Goal: Transaction & Acquisition: Book appointment/travel/reservation

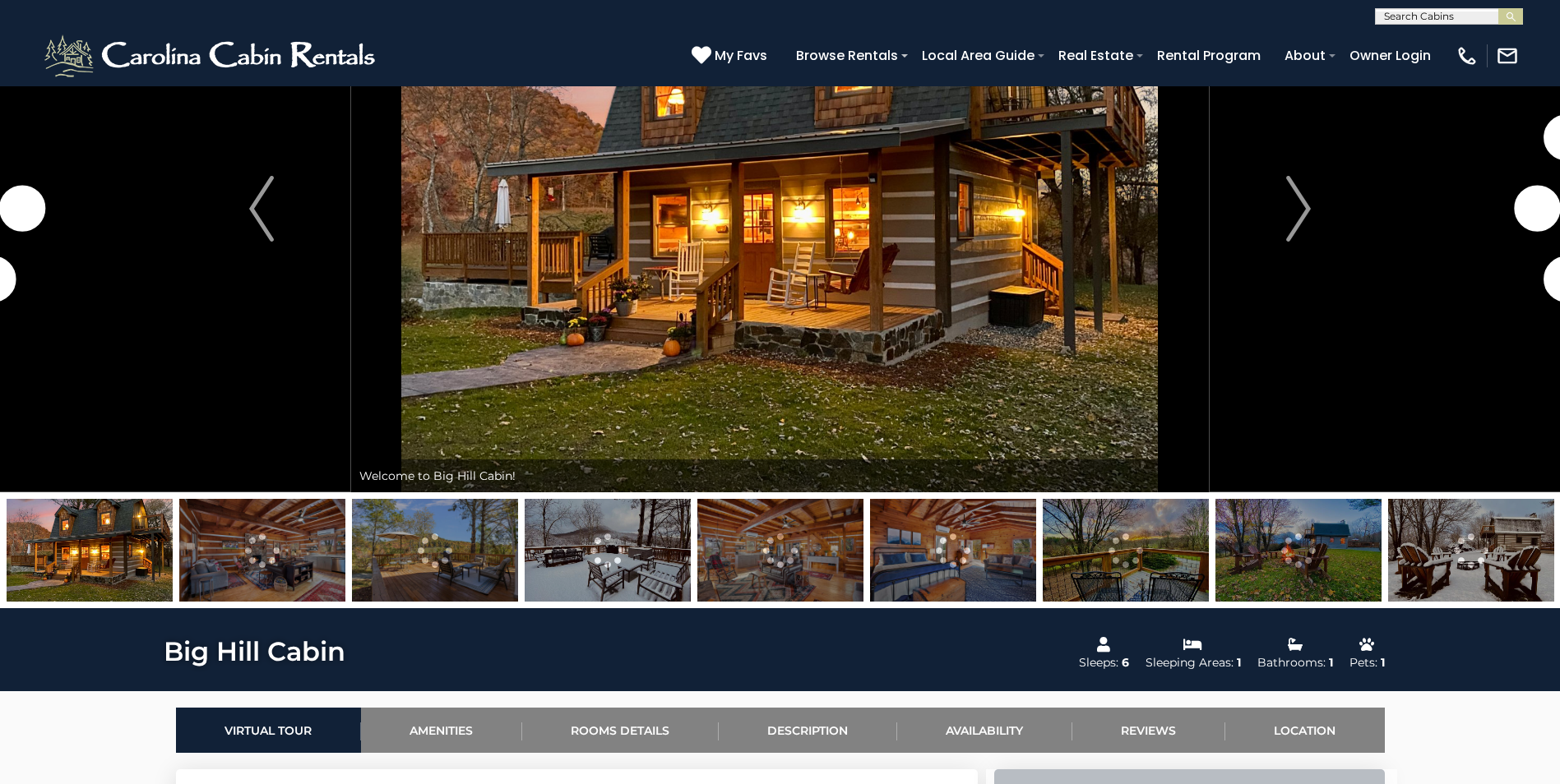
scroll to position [164, 0]
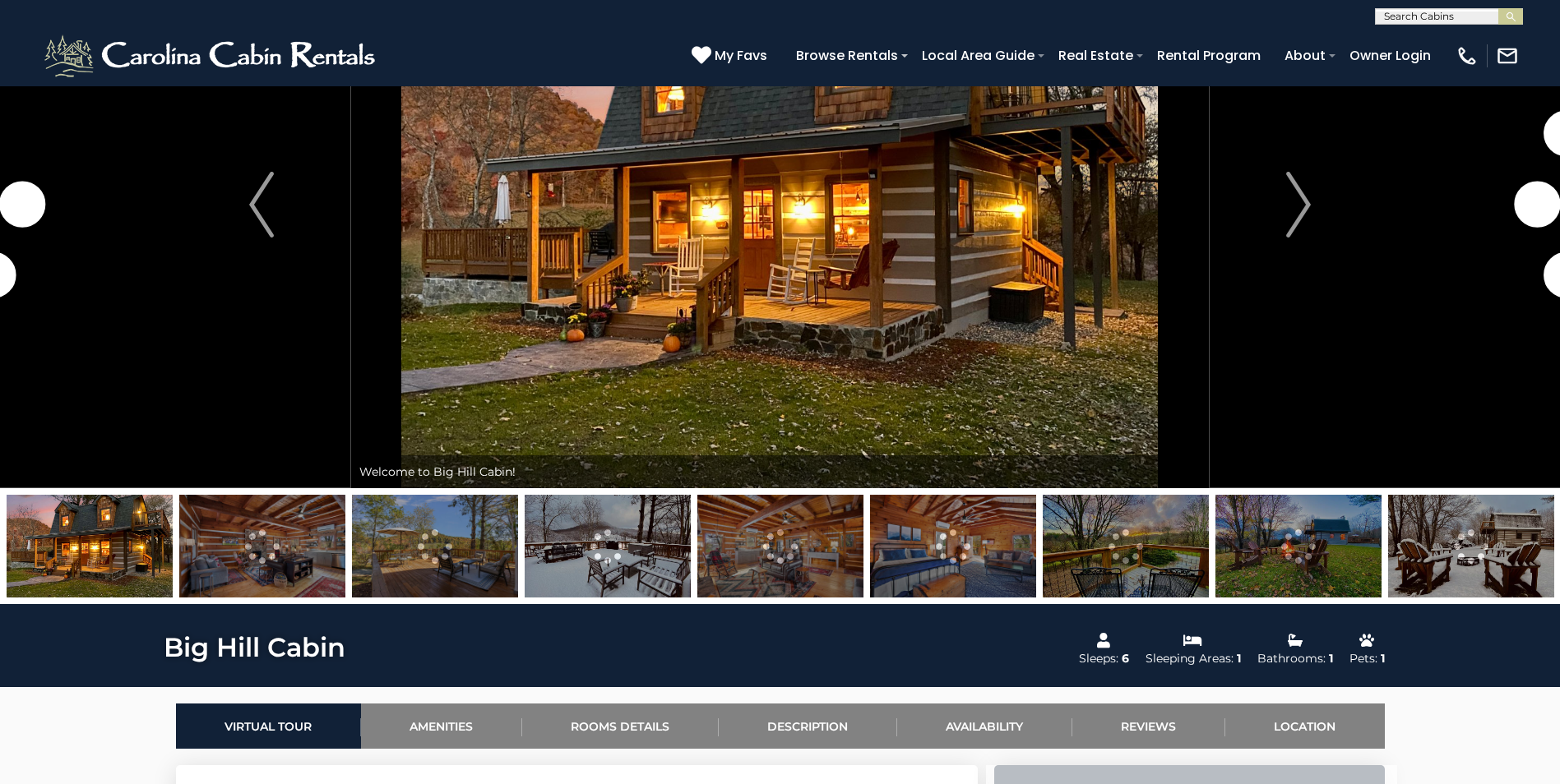
click at [258, 553] on img at bounding box center [262, 545] width 166 height 102
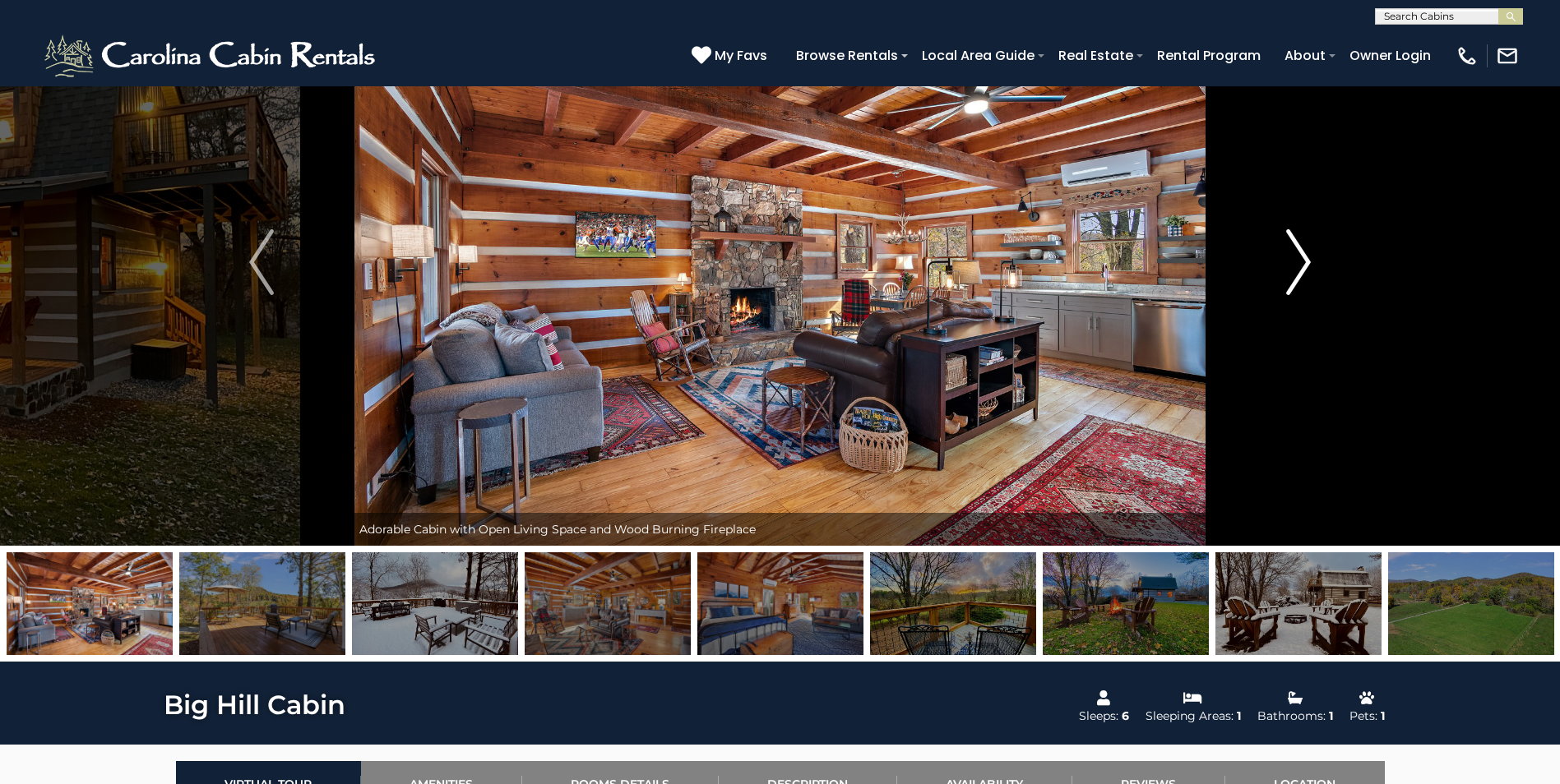
scroll to position [0, 0]
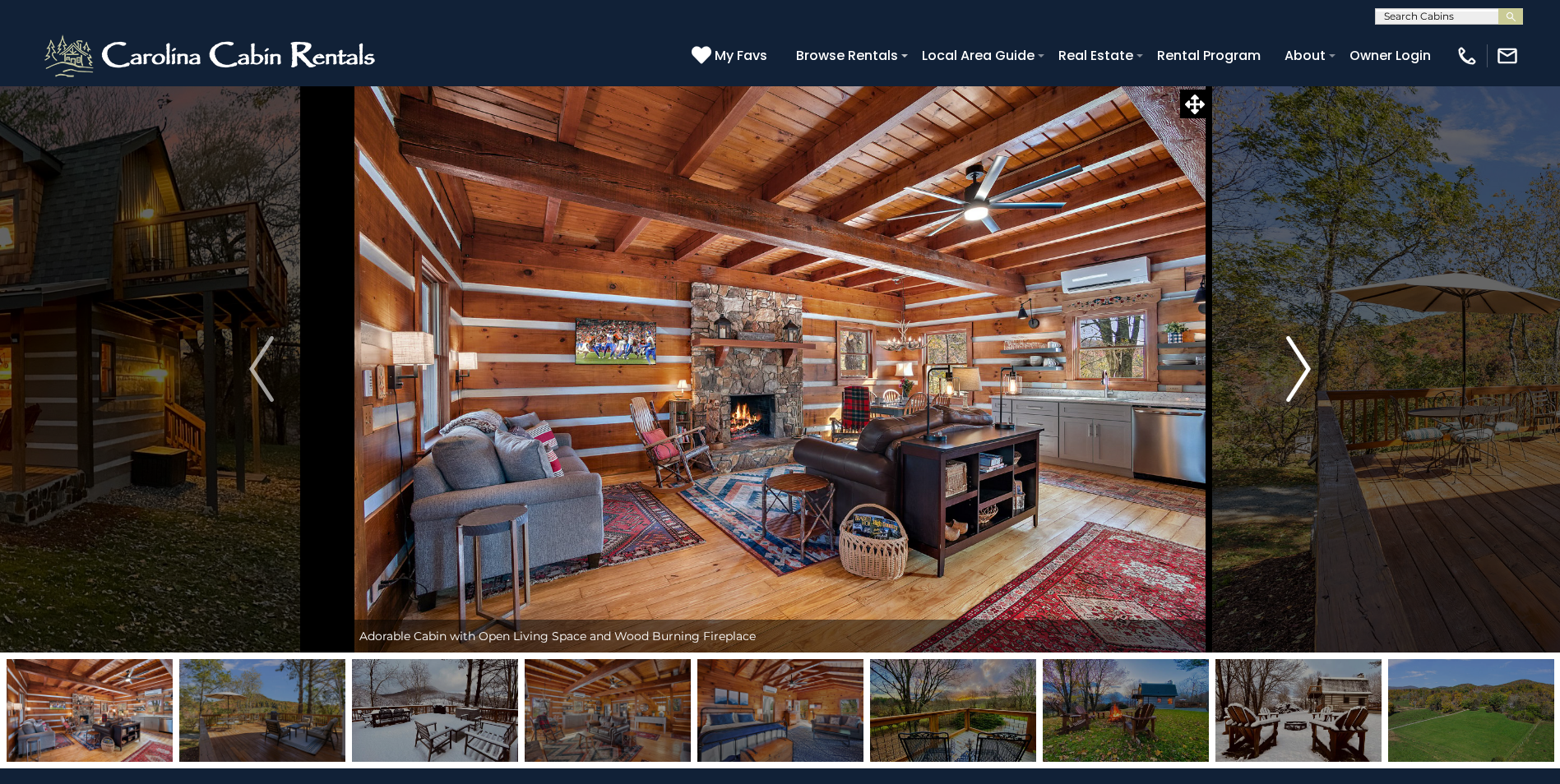
click at [1295, 378] on img "Next" at bounding box center [1298, 369] width 25 height 66
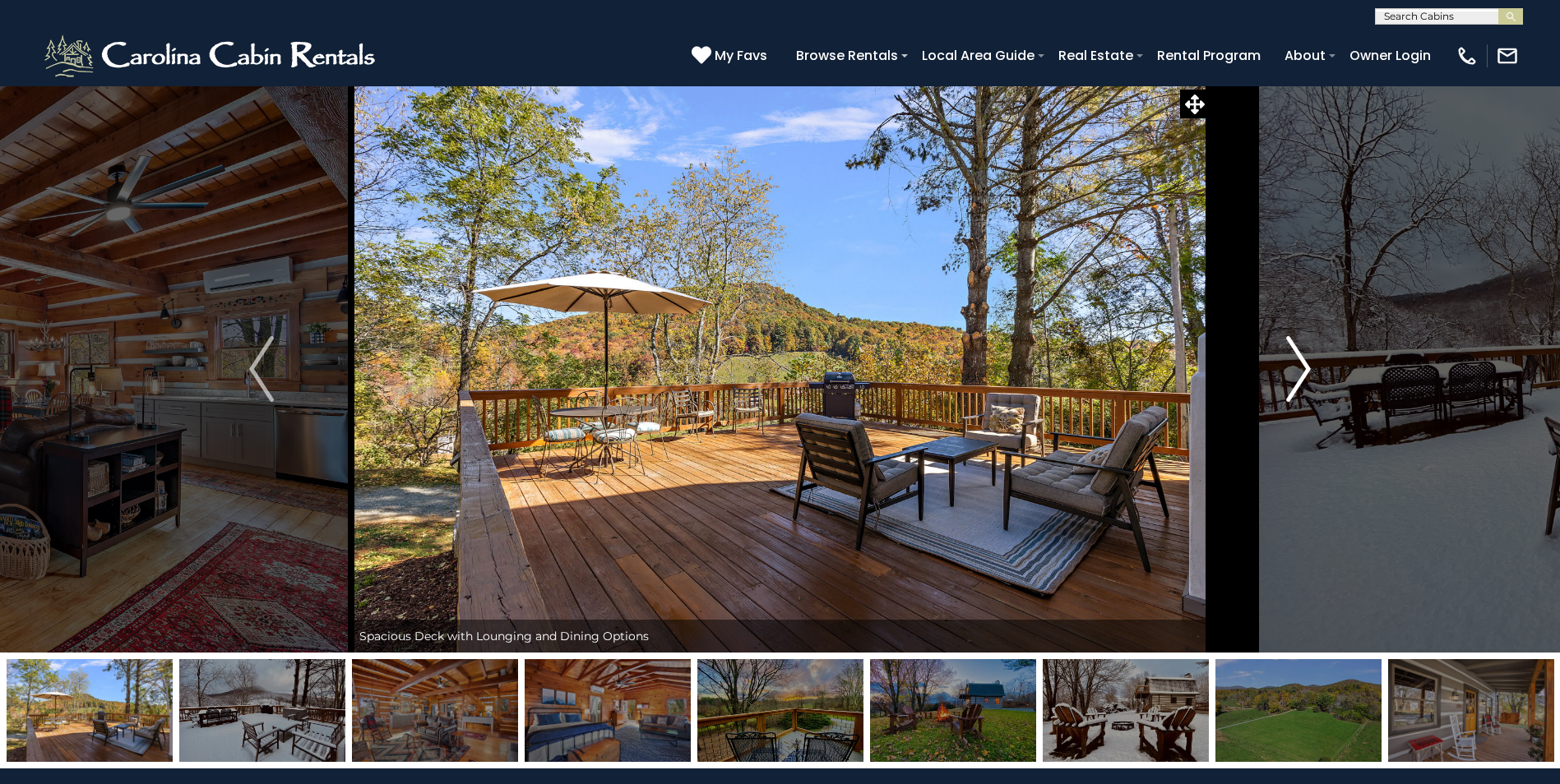
click at [1295, 378] on img "Next" at bounding box center [1298, 369] width 25 height 66
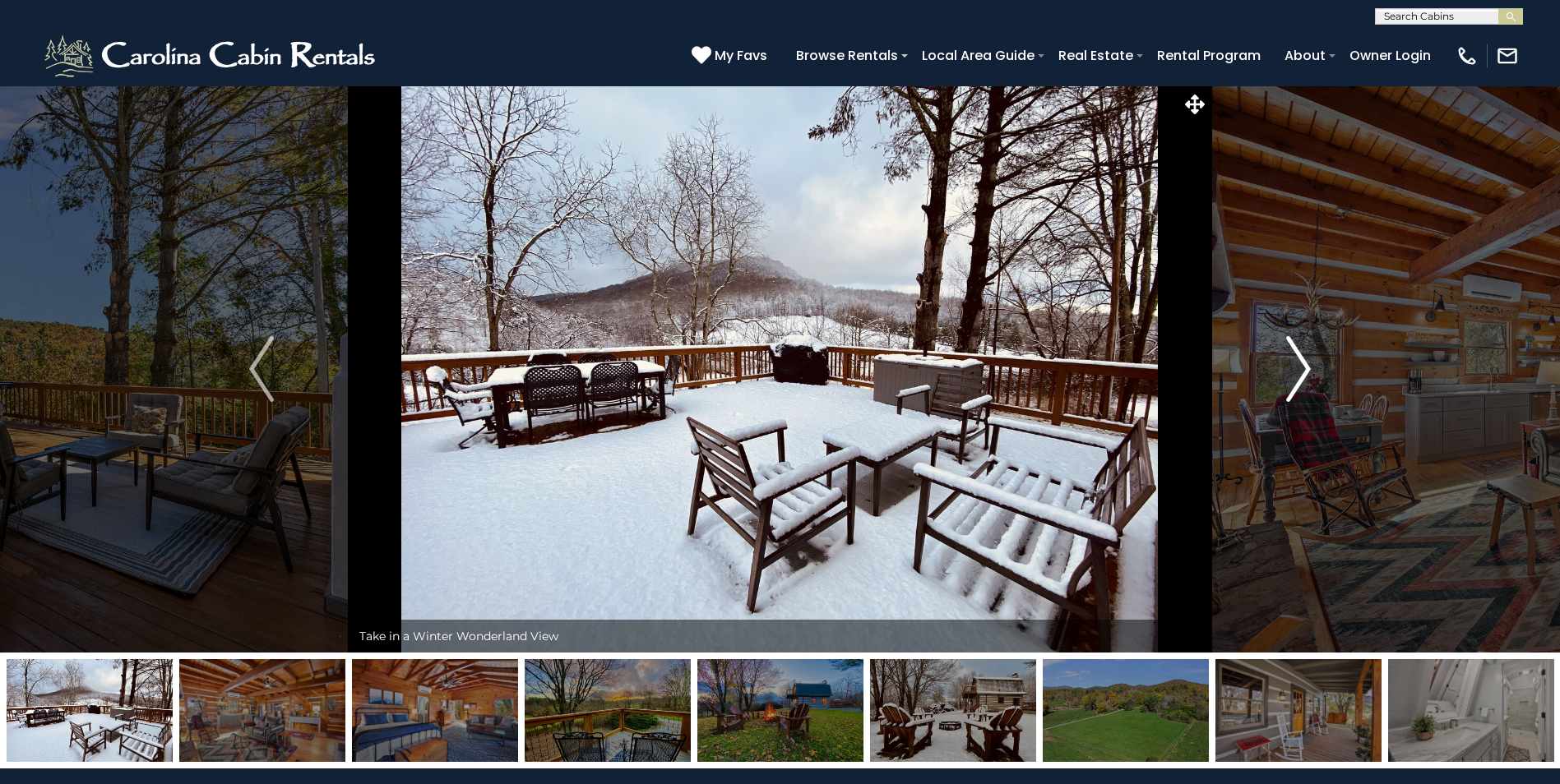
click at [1295, 378] on img "Next" at bounding box center [1298, 369] width 25 height 66
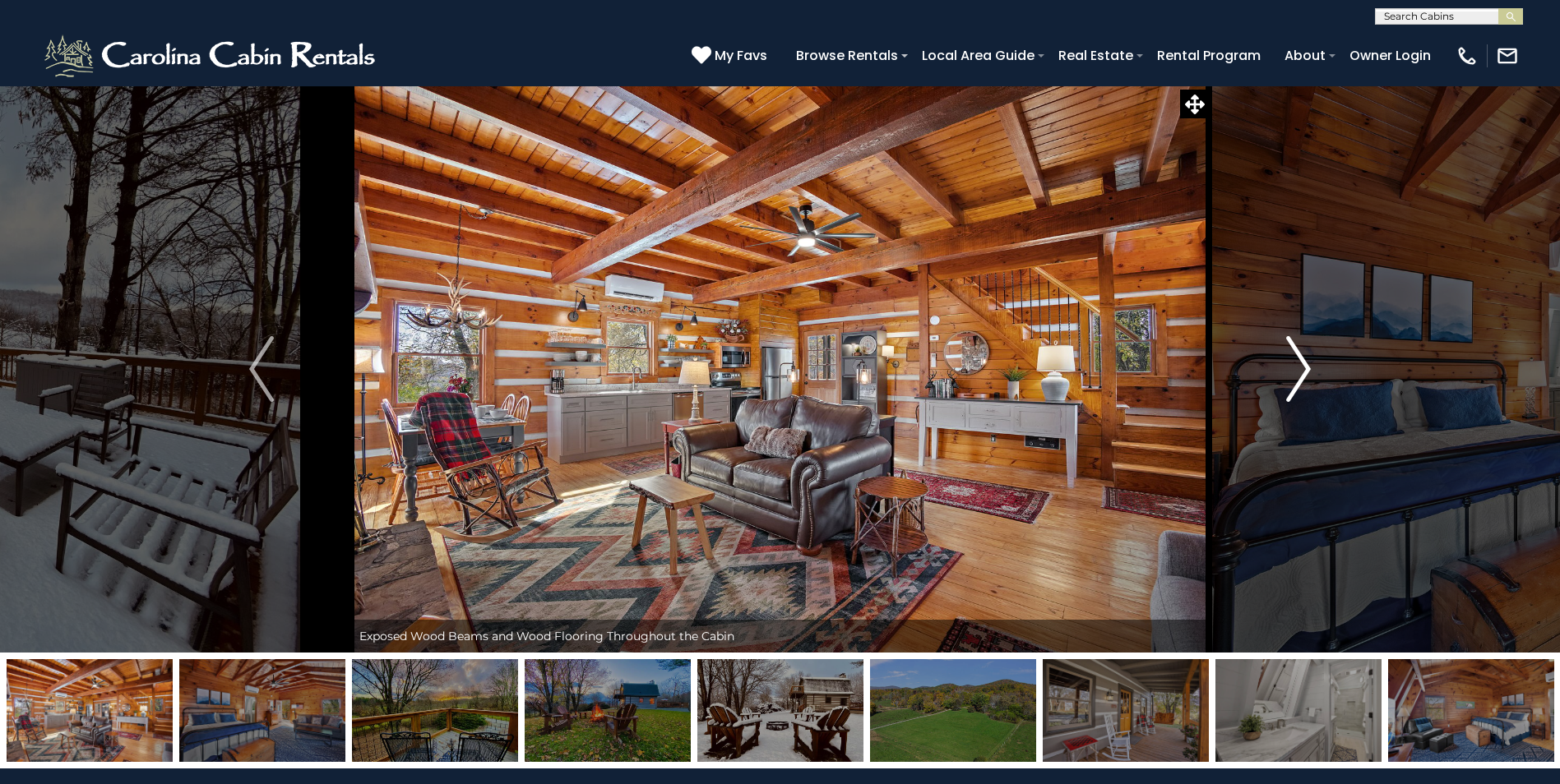
click at [1295, 378] on img "Next" at bounding box center [1298, 369] width 25 height 66
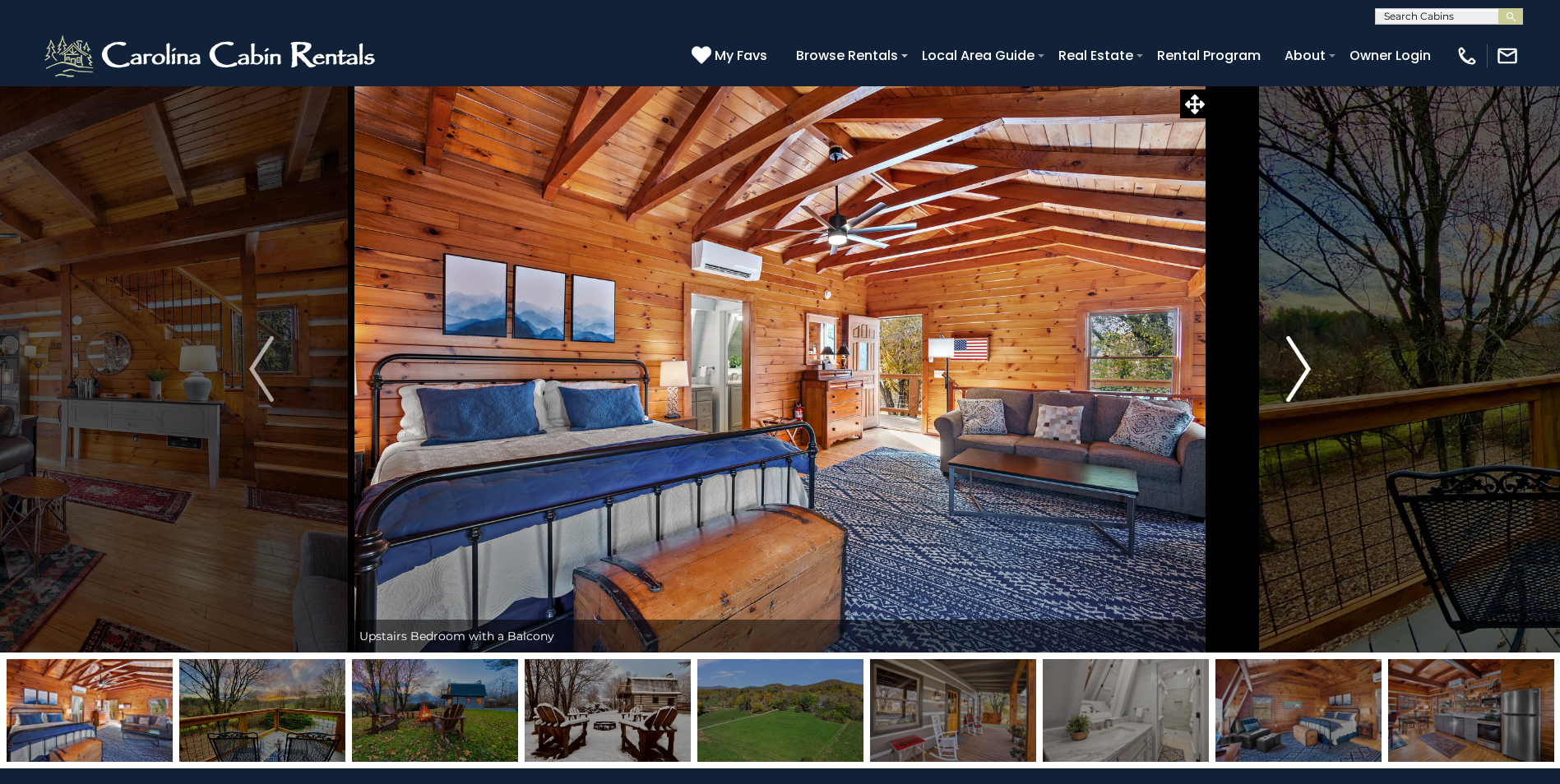
click at [1295, 378] on img "Next" at bounding box center [1298, 369] width 25 height 66
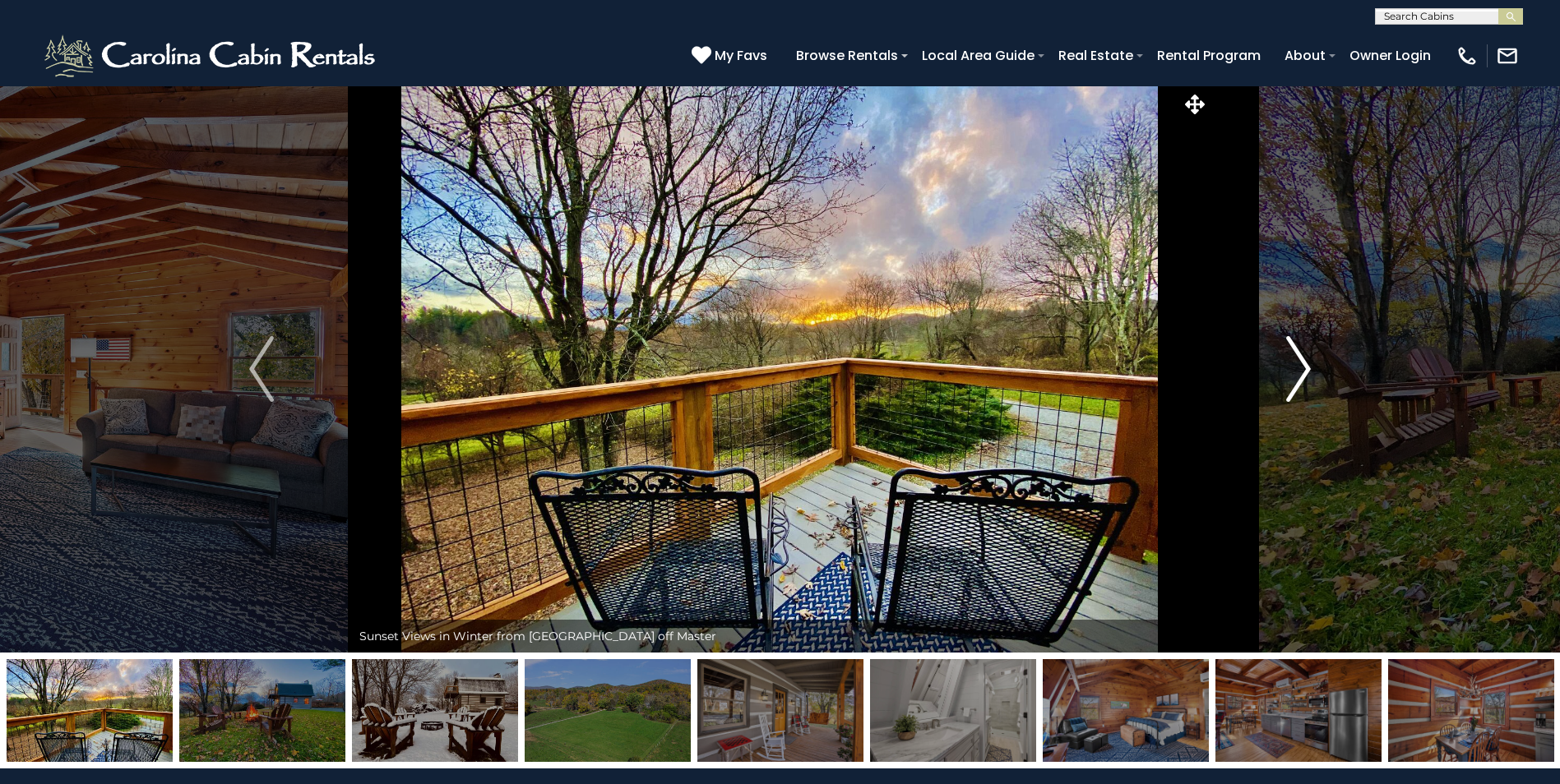
click at [1295, 378] on img "Next" at bounding box center [1298, 369] width 25 height 66
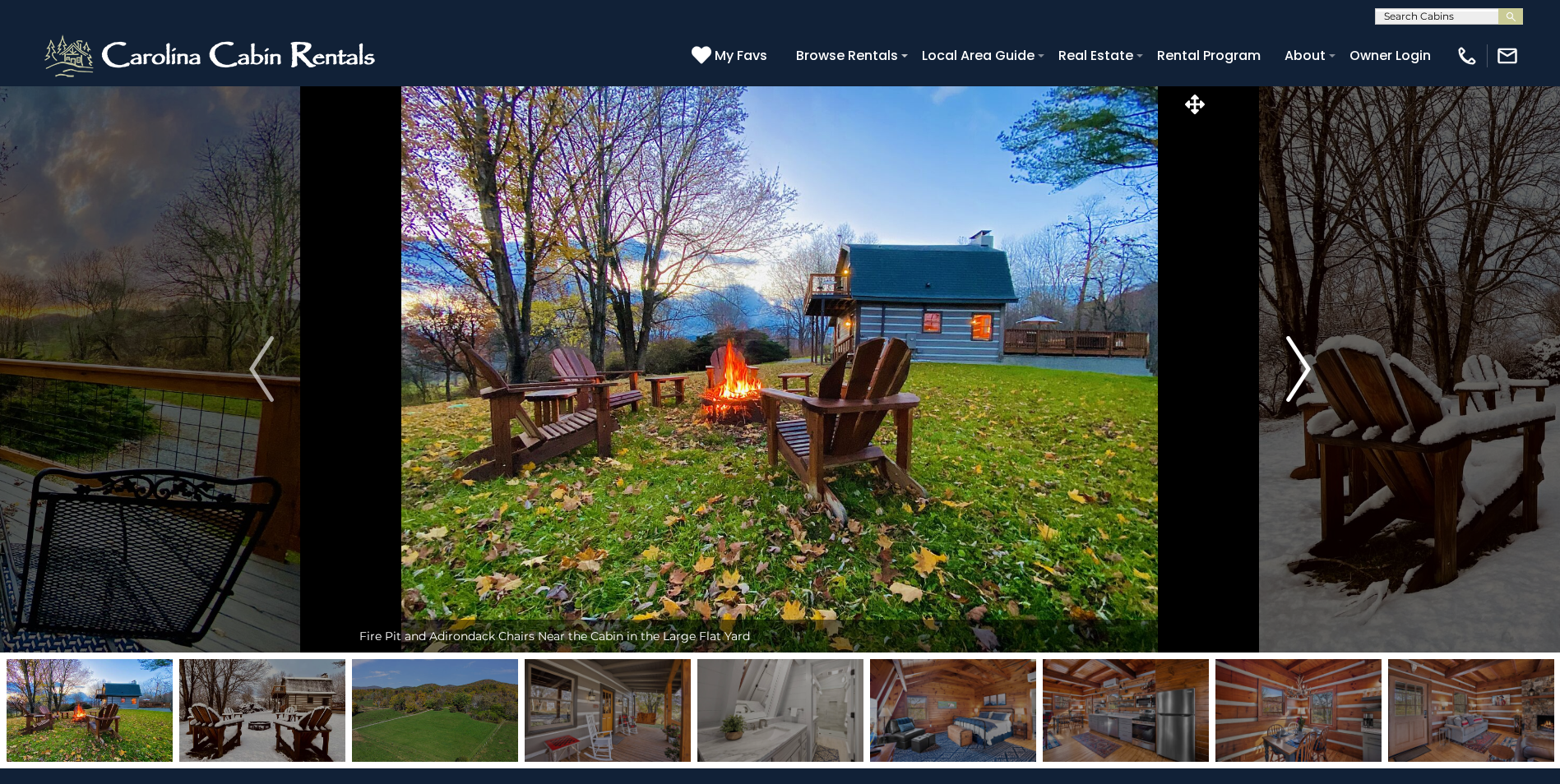
click at [1295, 378] on img "Next" at bounding box center [1298, 369] width 25 height 66
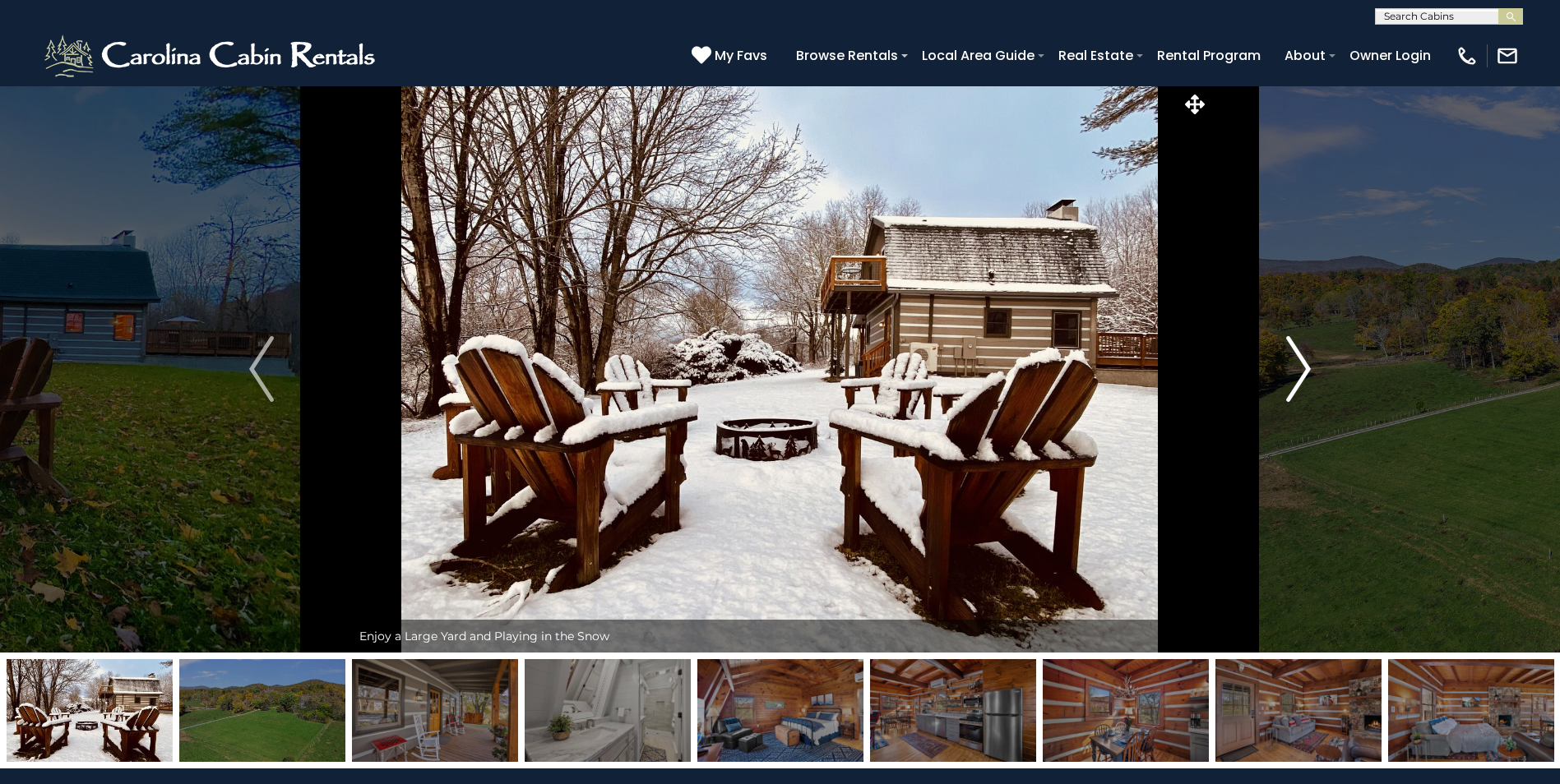
click at [1295, 378] on img "Next" at bounding box center [1298, 369] width 25 height 66
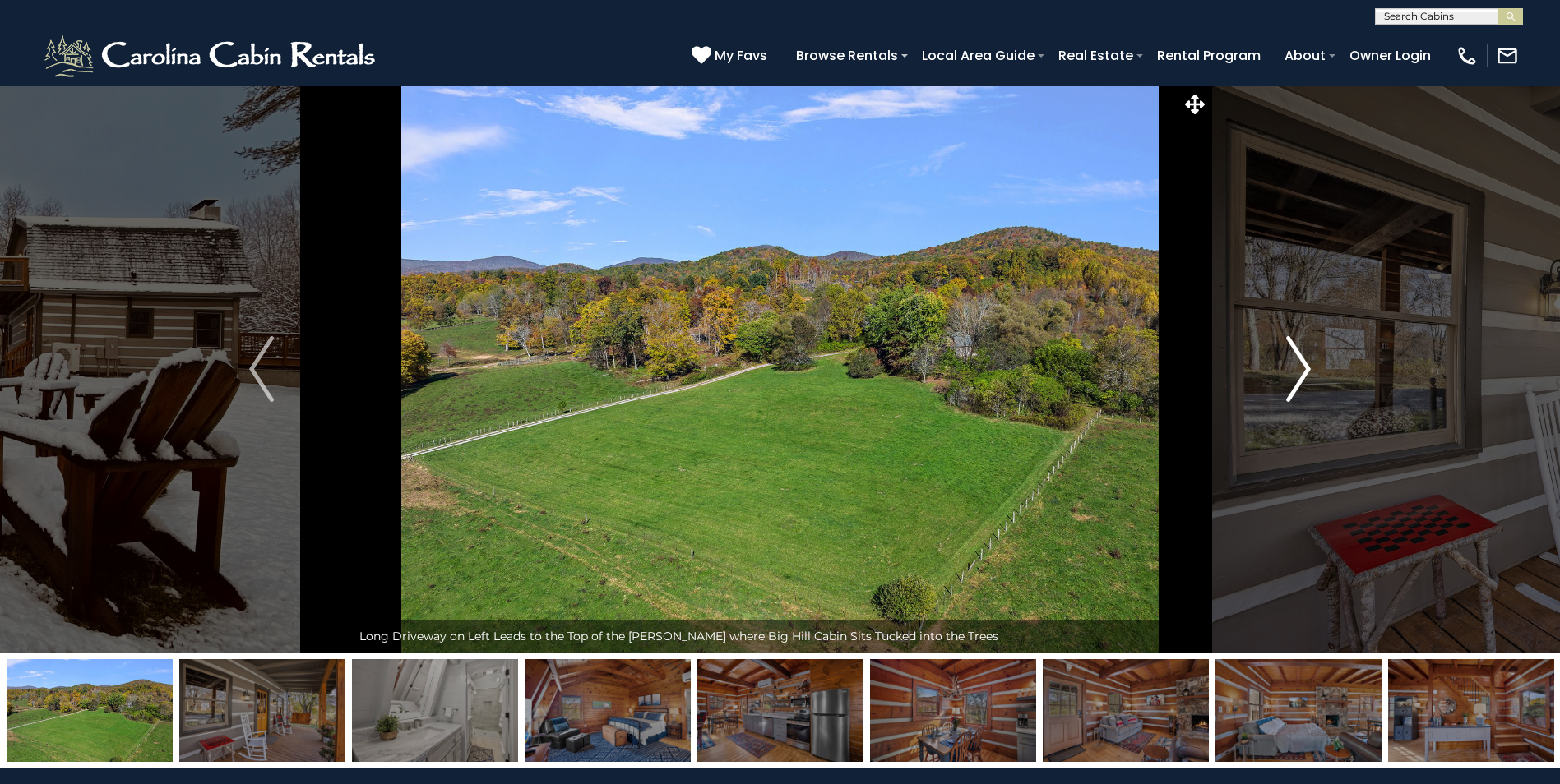
click at [1295, 378] on img "Next" at bounding box center [1298, 369] width 25 height 66
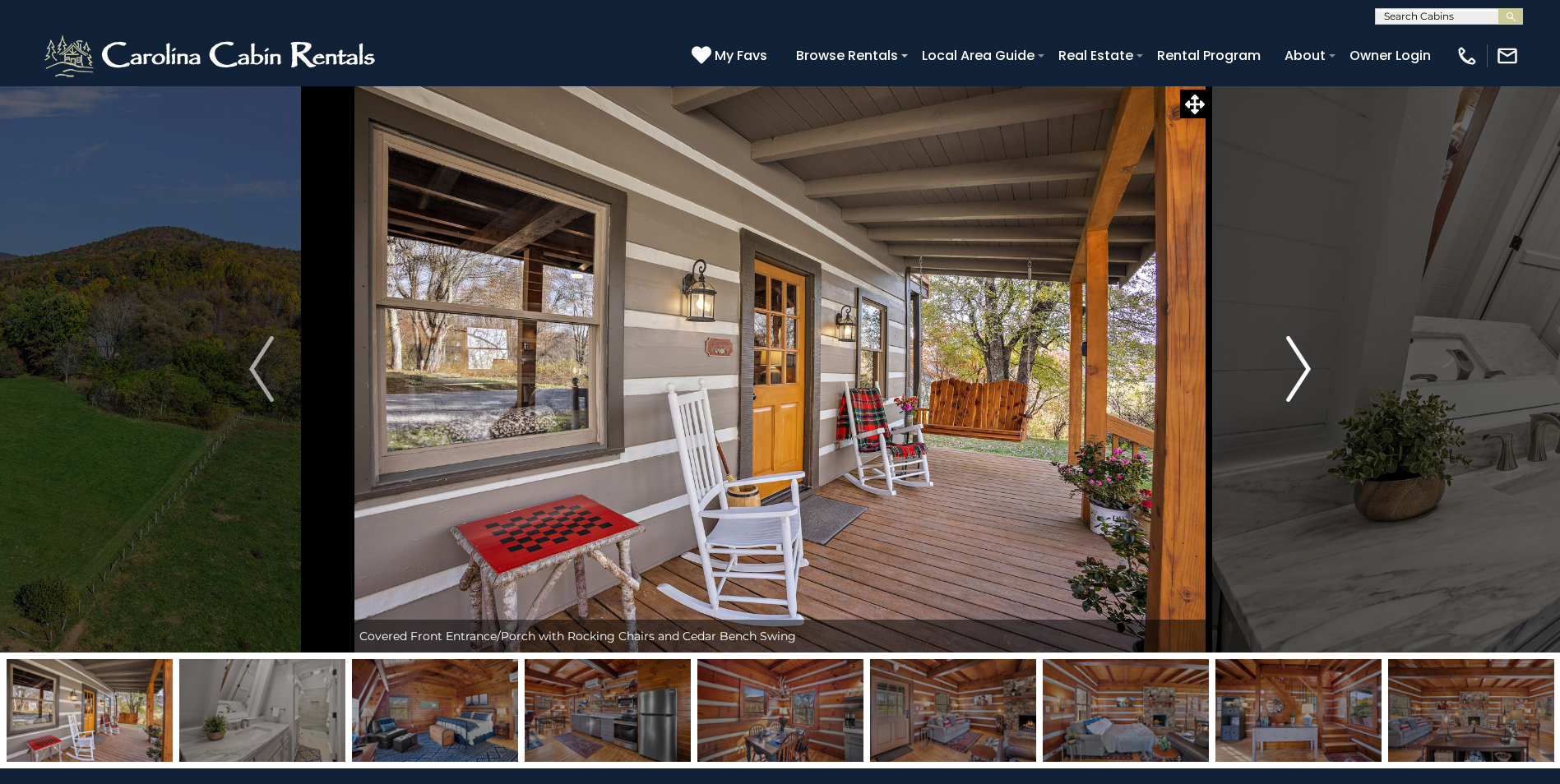
click at [1295, 378] on img "Next" at bounding box center [1298, 369] width 25 height 66
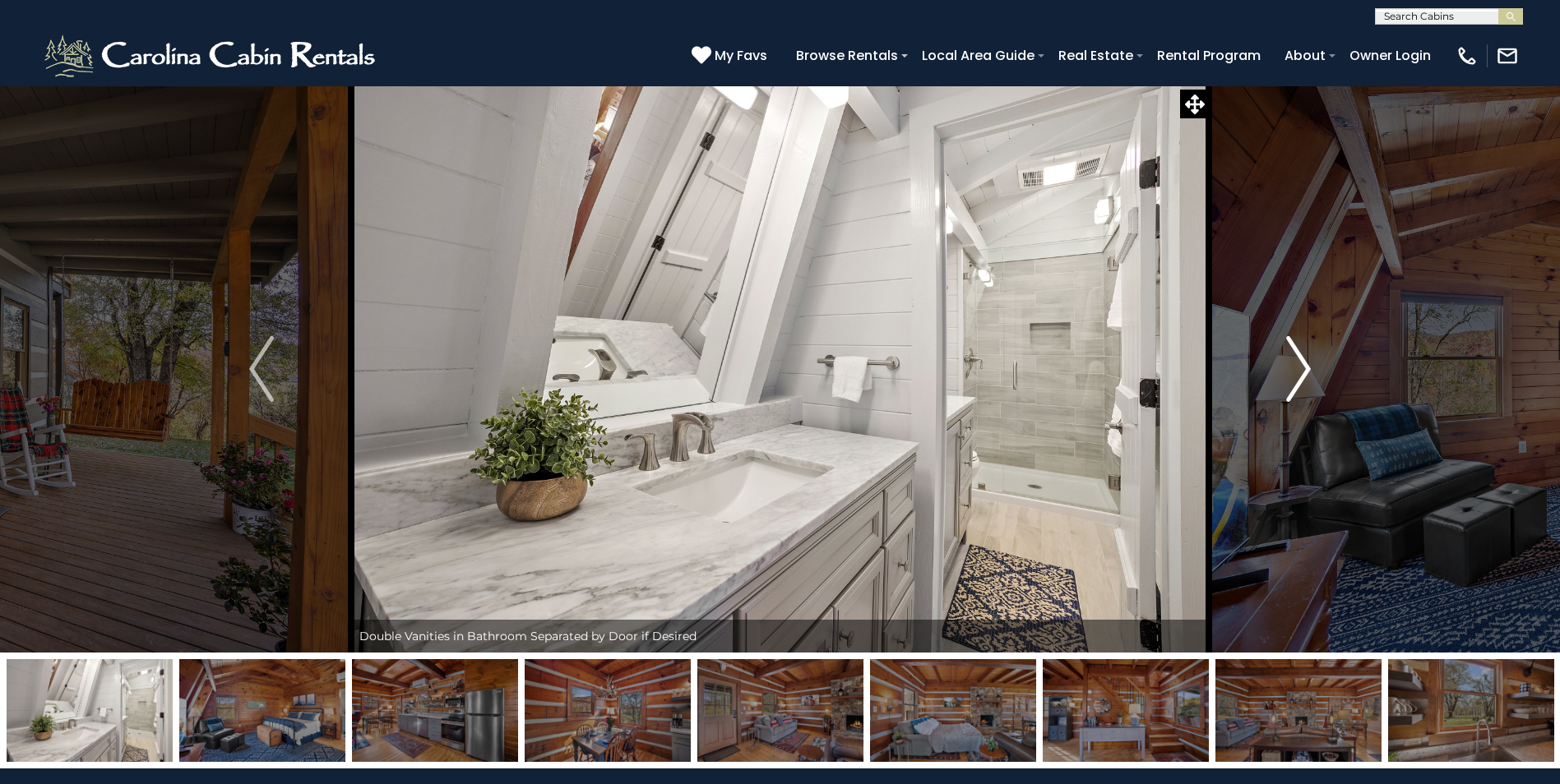
click at [1295, 378] on img "Next" at bounding box center [1298, 369] width 25 height 66
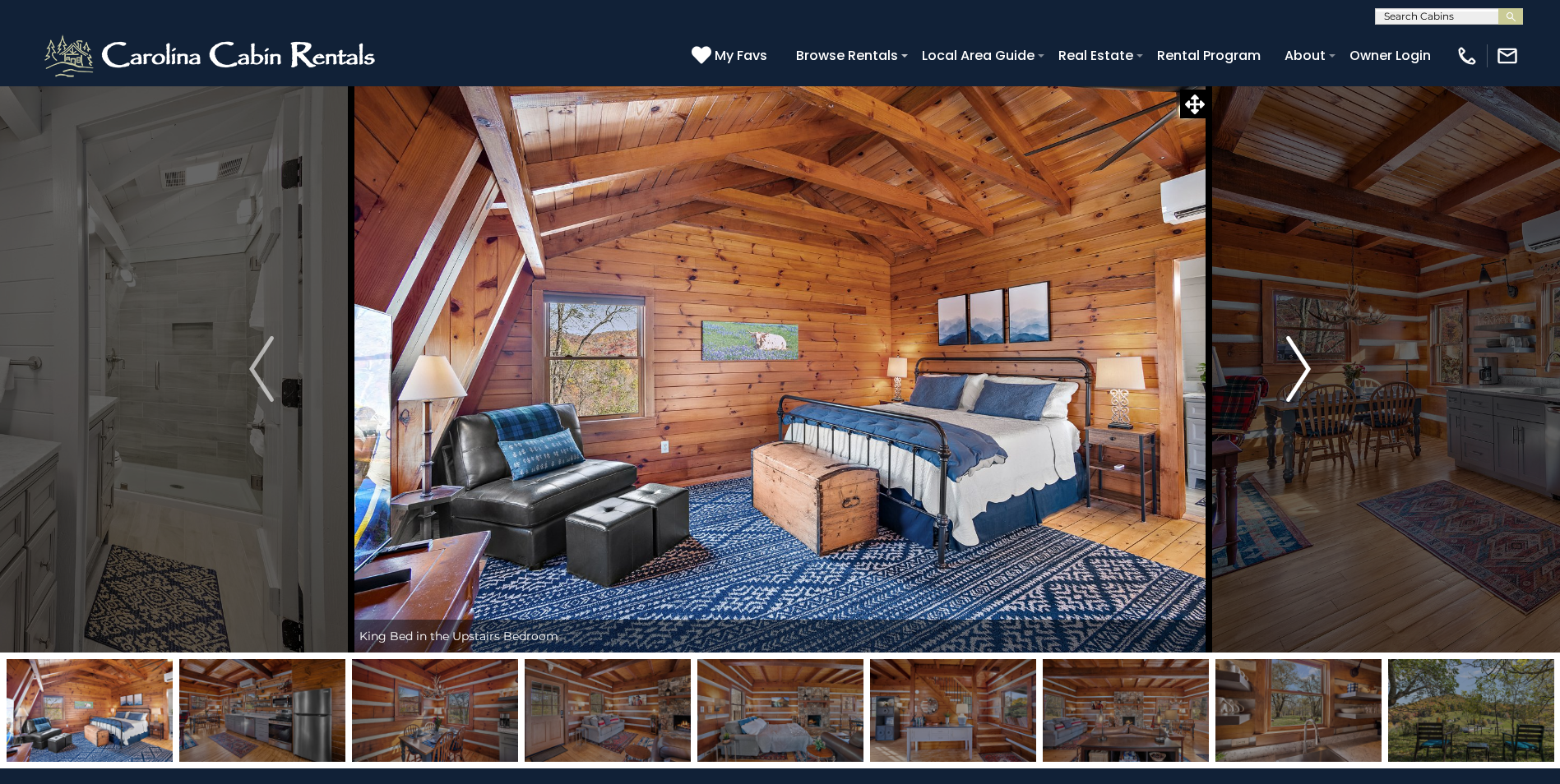
click at [1295, 378] on img "Next" at bounding box center [1298, 369] width 25 height 66
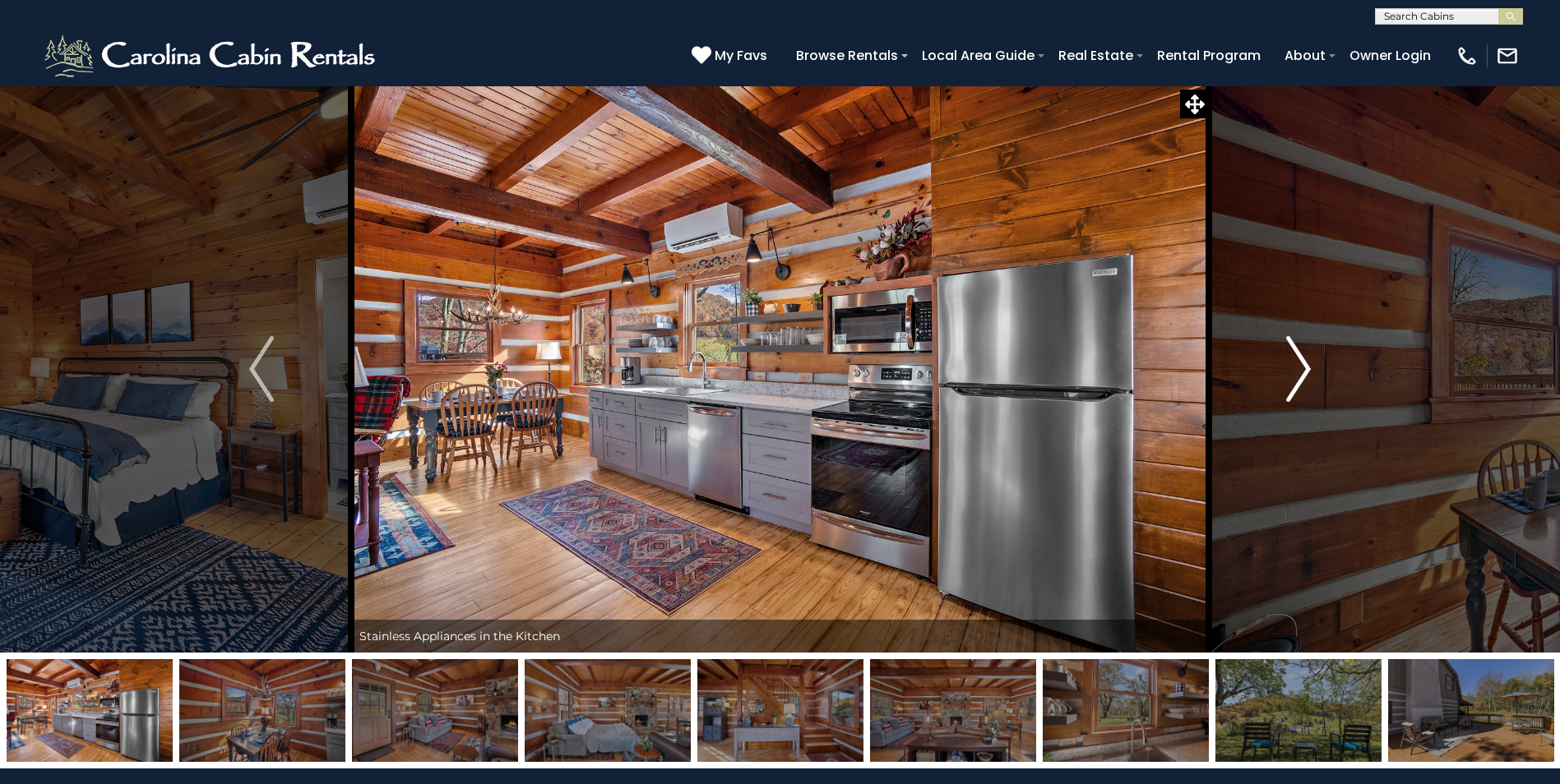
click at [1295, 378] on img "Next" at bounding box center [1298, 369] width 25 height 66
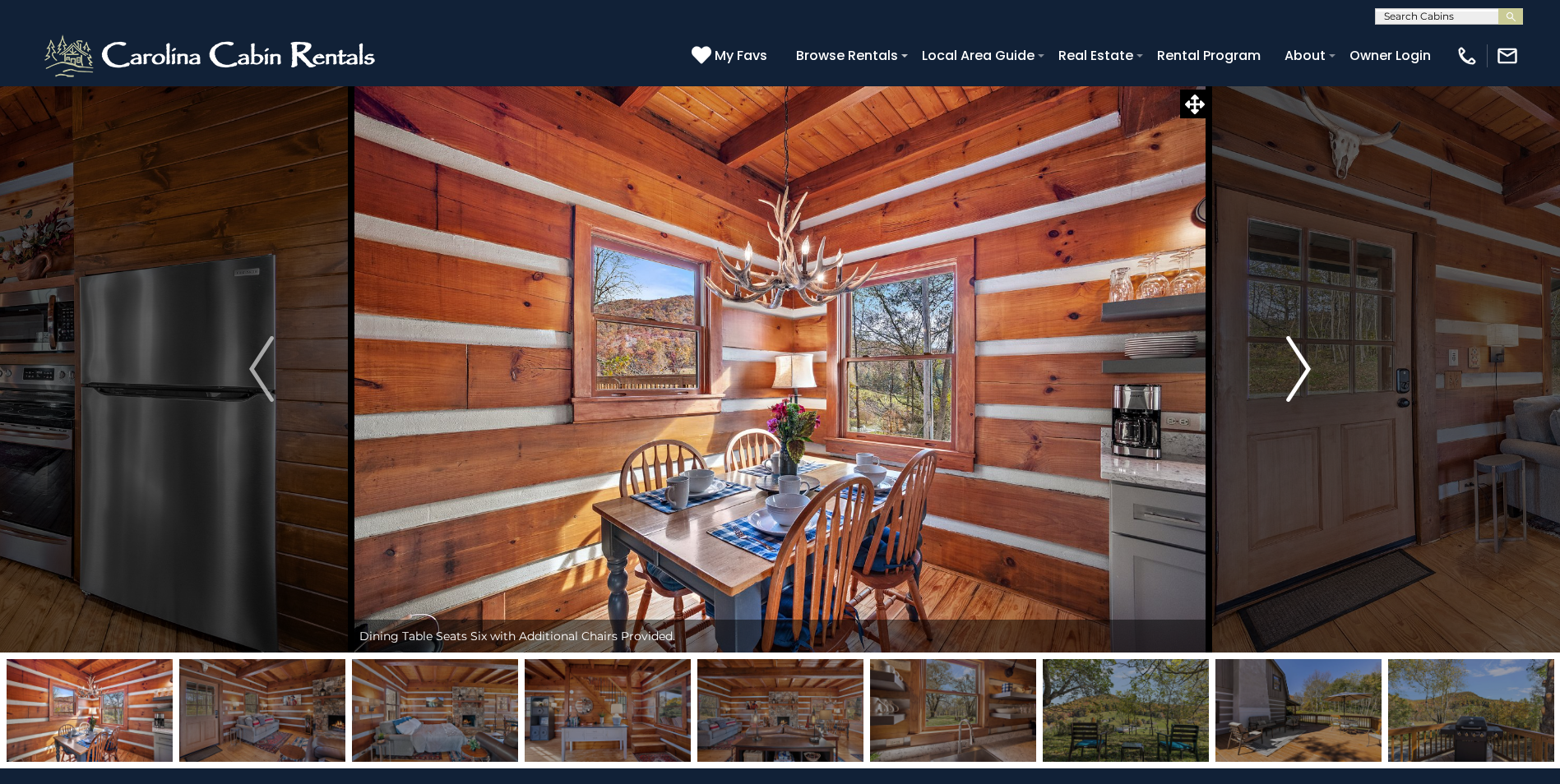
click at [1295, 378] on img "Next" at bounding box center [1298, 369] width 25 height 66
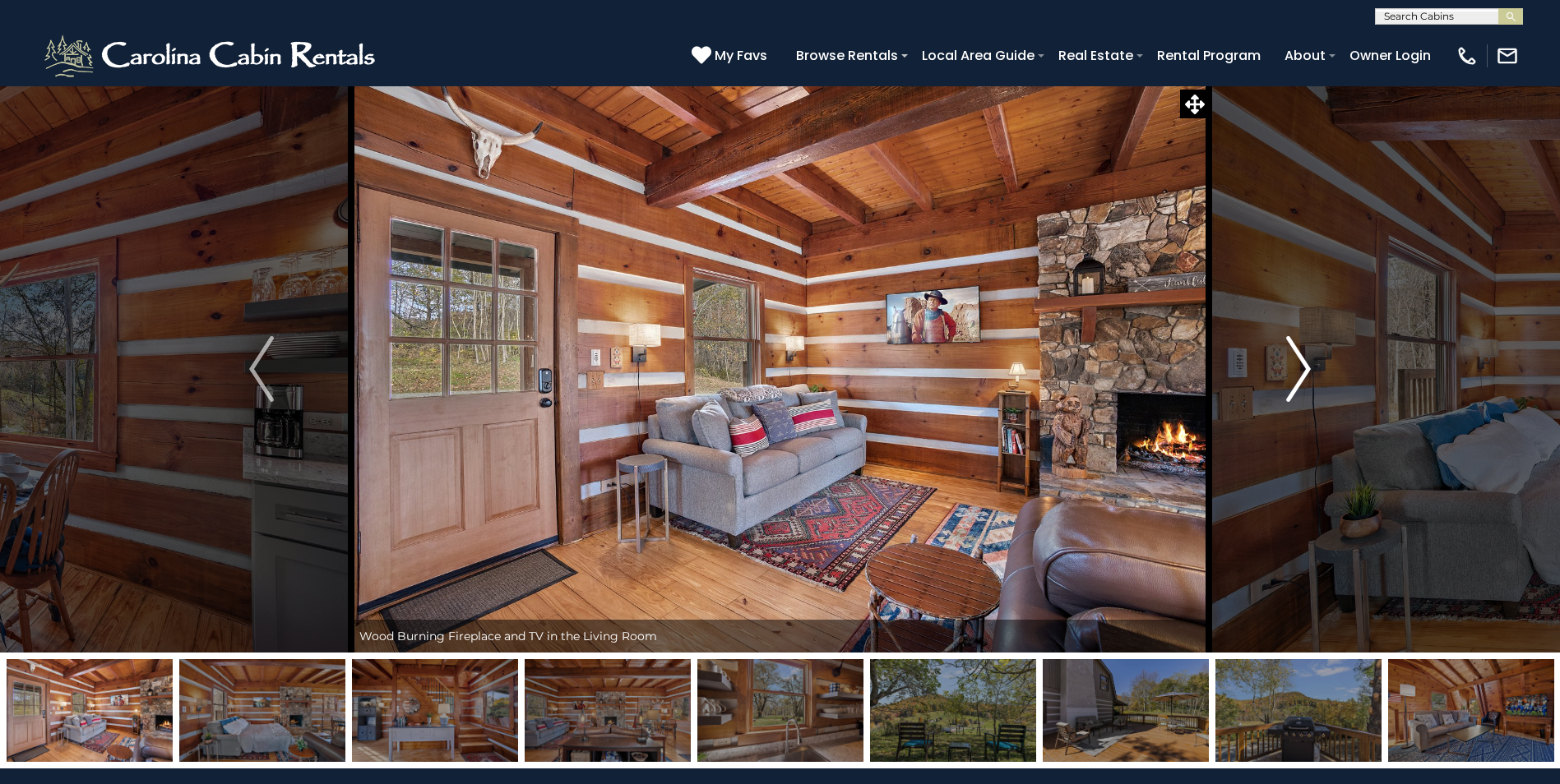
click at [1295, 378] on img "Next" at bounding box center [1298, 369] width 25 height 66
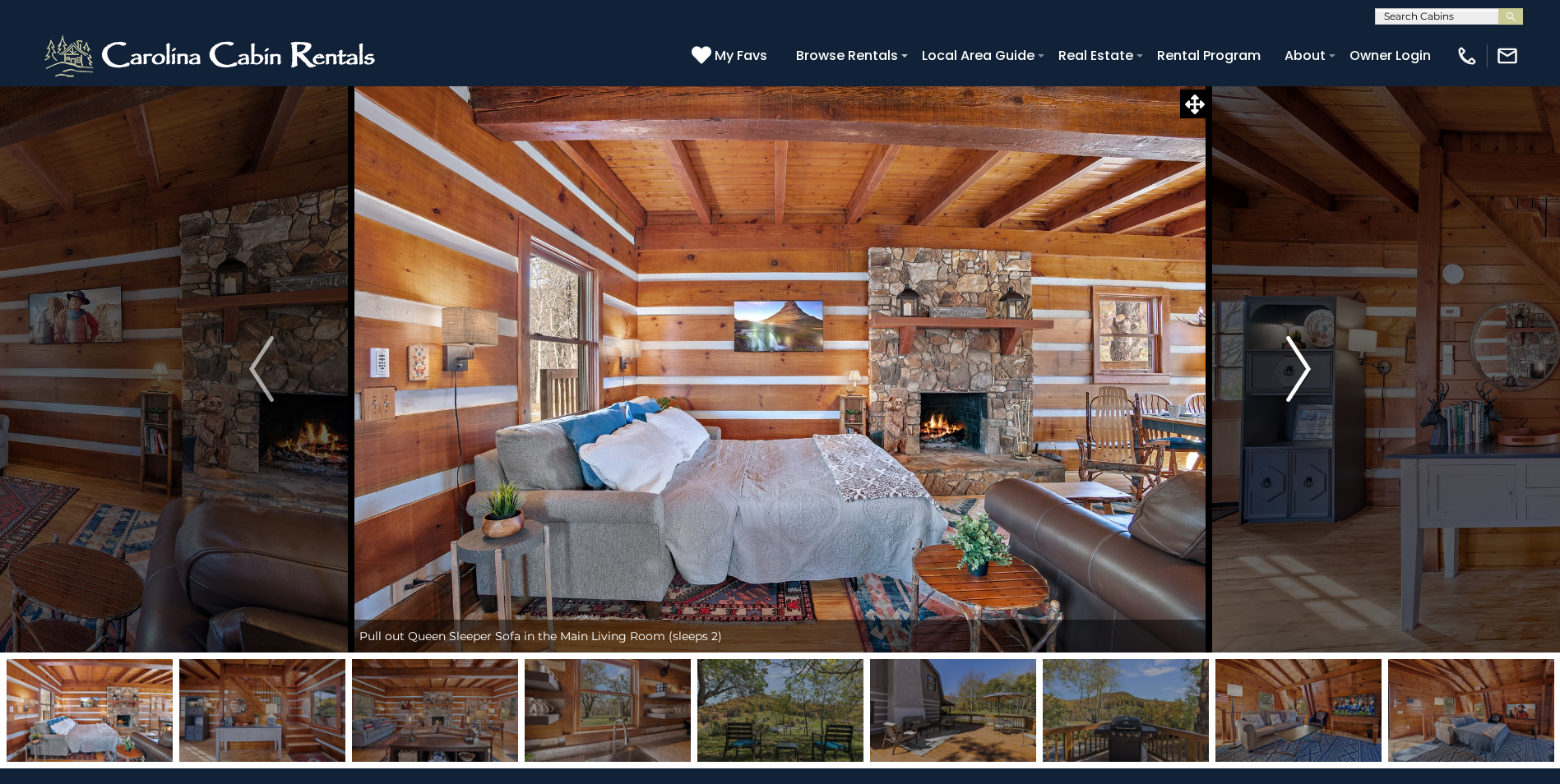
click at [1295, 378] on img "Next" at bounding box center [1298, 369] width 25 height 66
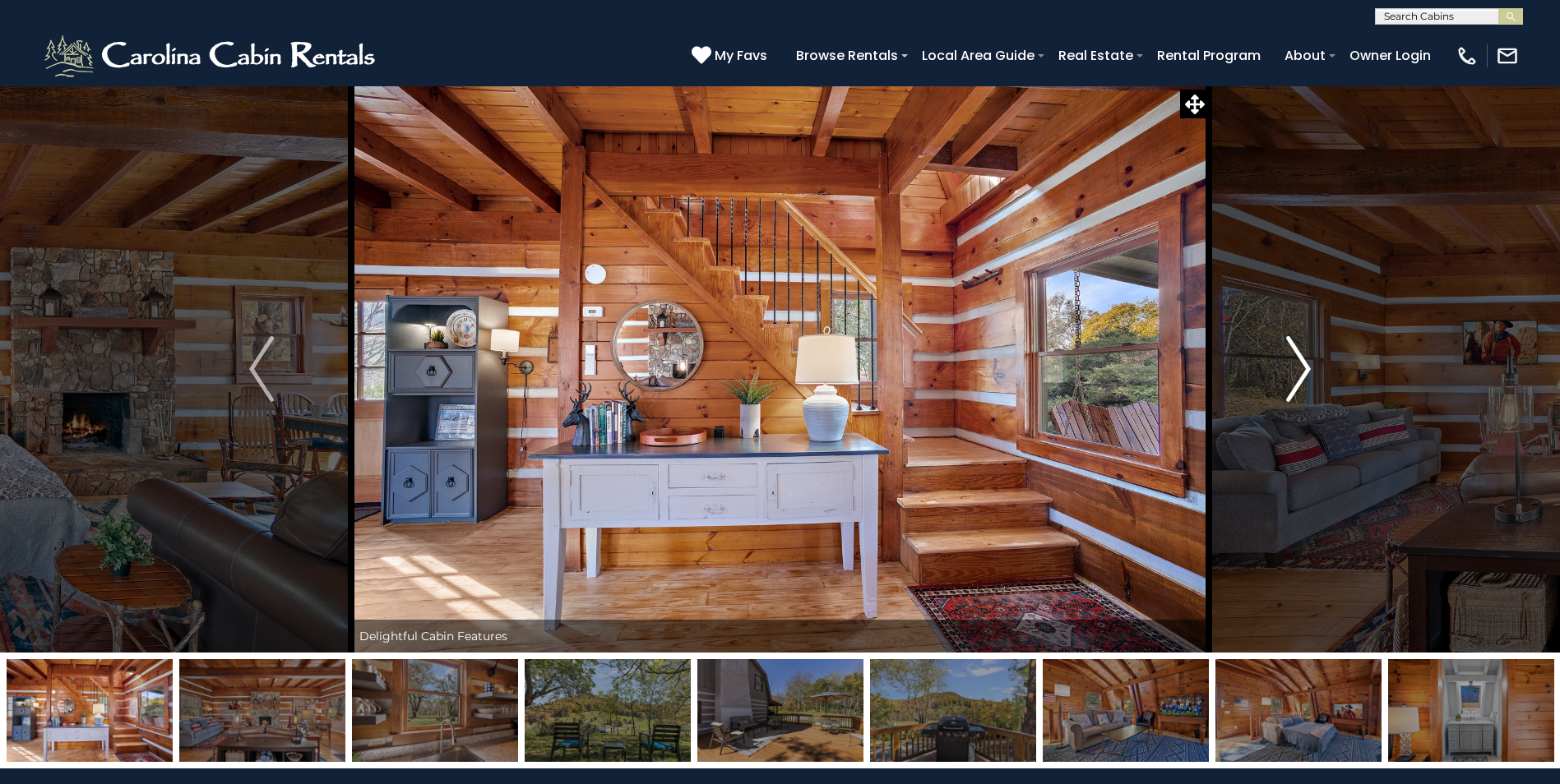
click at [1295, 378] on img "Next" at bounding box center [1298, 369] width 25 height 66
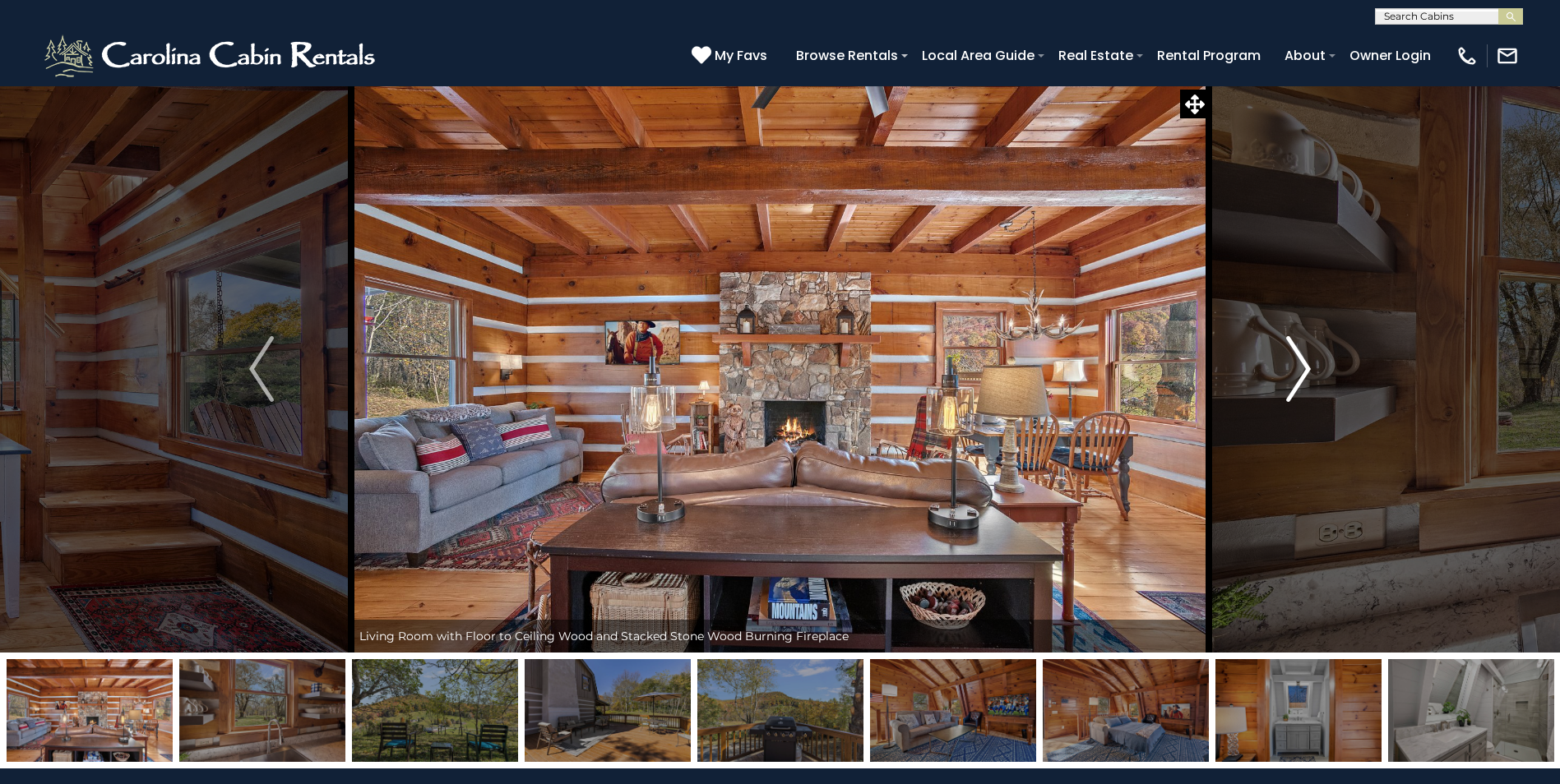
click at [1295, 378] on img "Next" at bounding box center [1298, 369] width 25 height 66
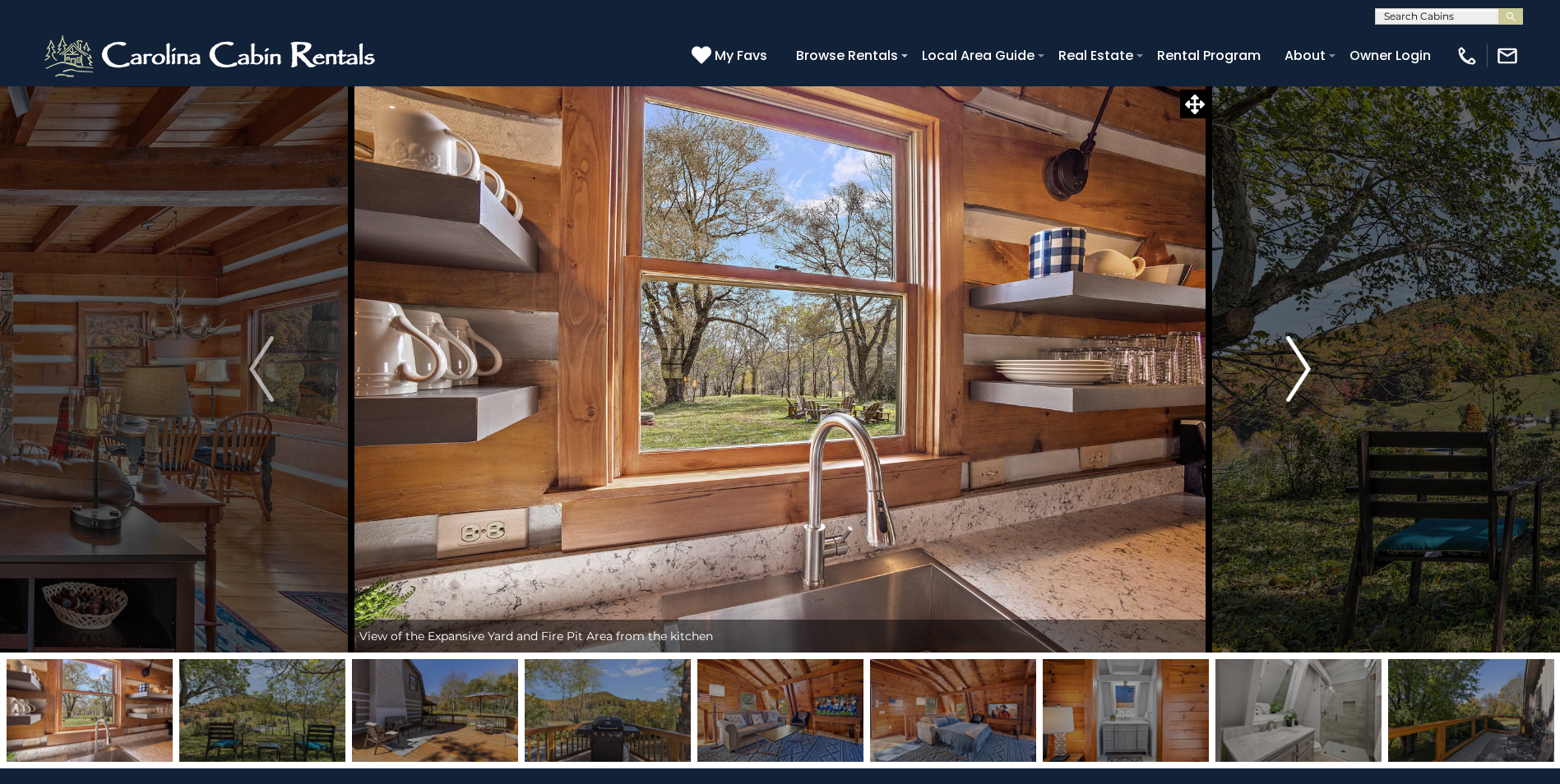
click at [1295, 378] on img "Next" at bounding box center [1298, 369] width 25 height 66
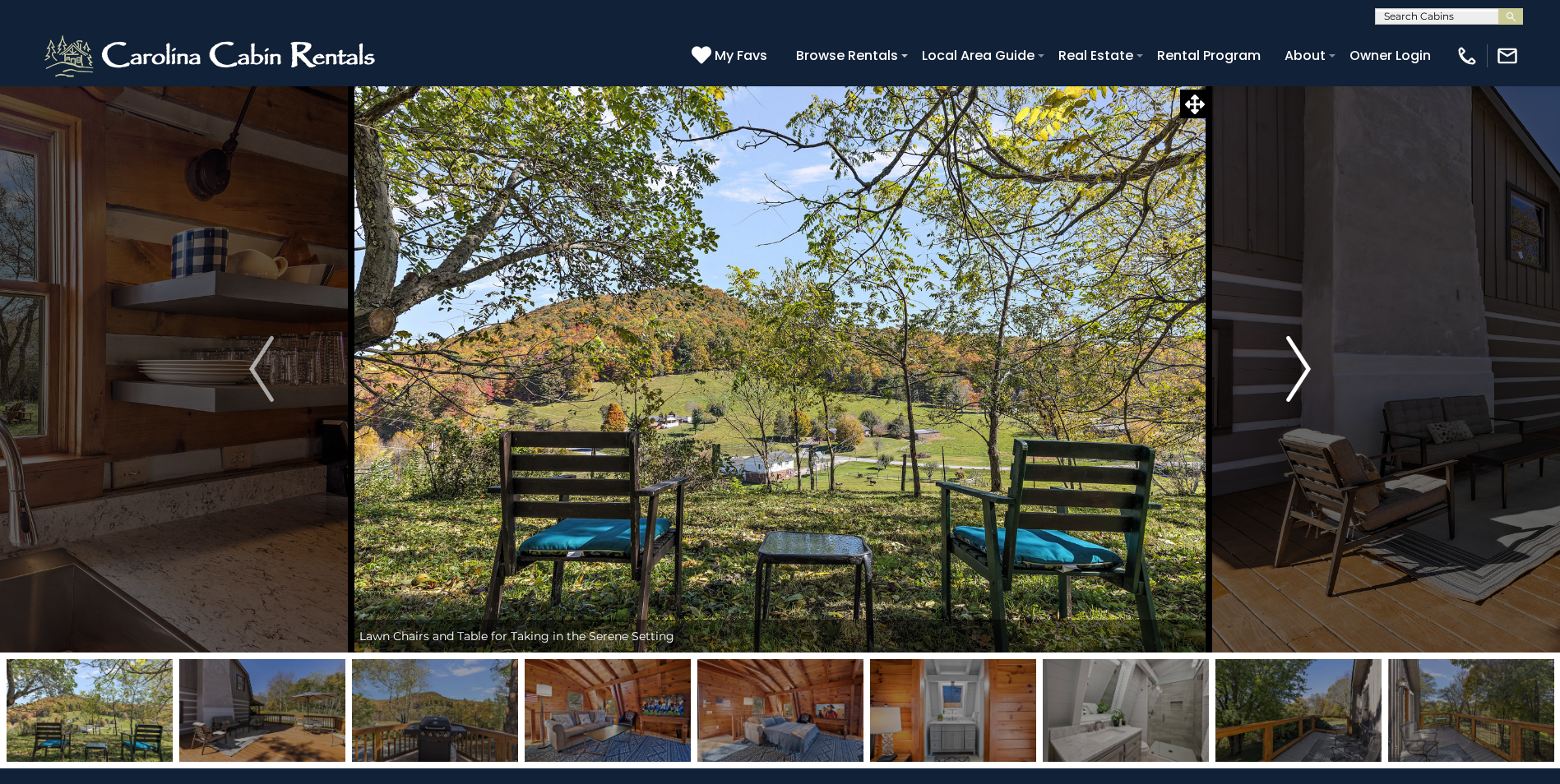
click at [1295, 378] on img "Next" at bounding box center [1298, 369] width 25 height 66
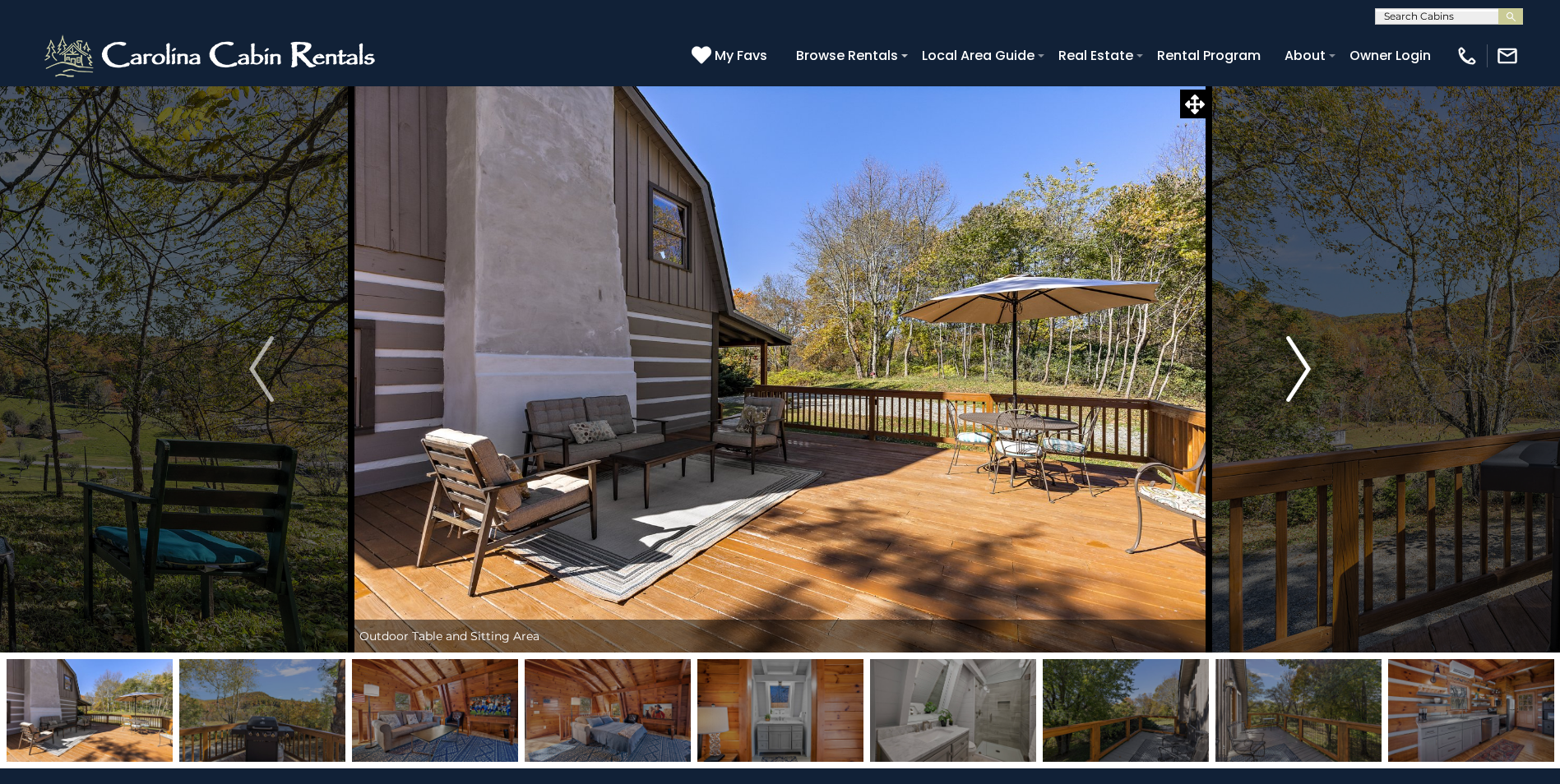
click at [1295, 378] on img "Next" at bounding box center [1298, 369] width 25 height 66
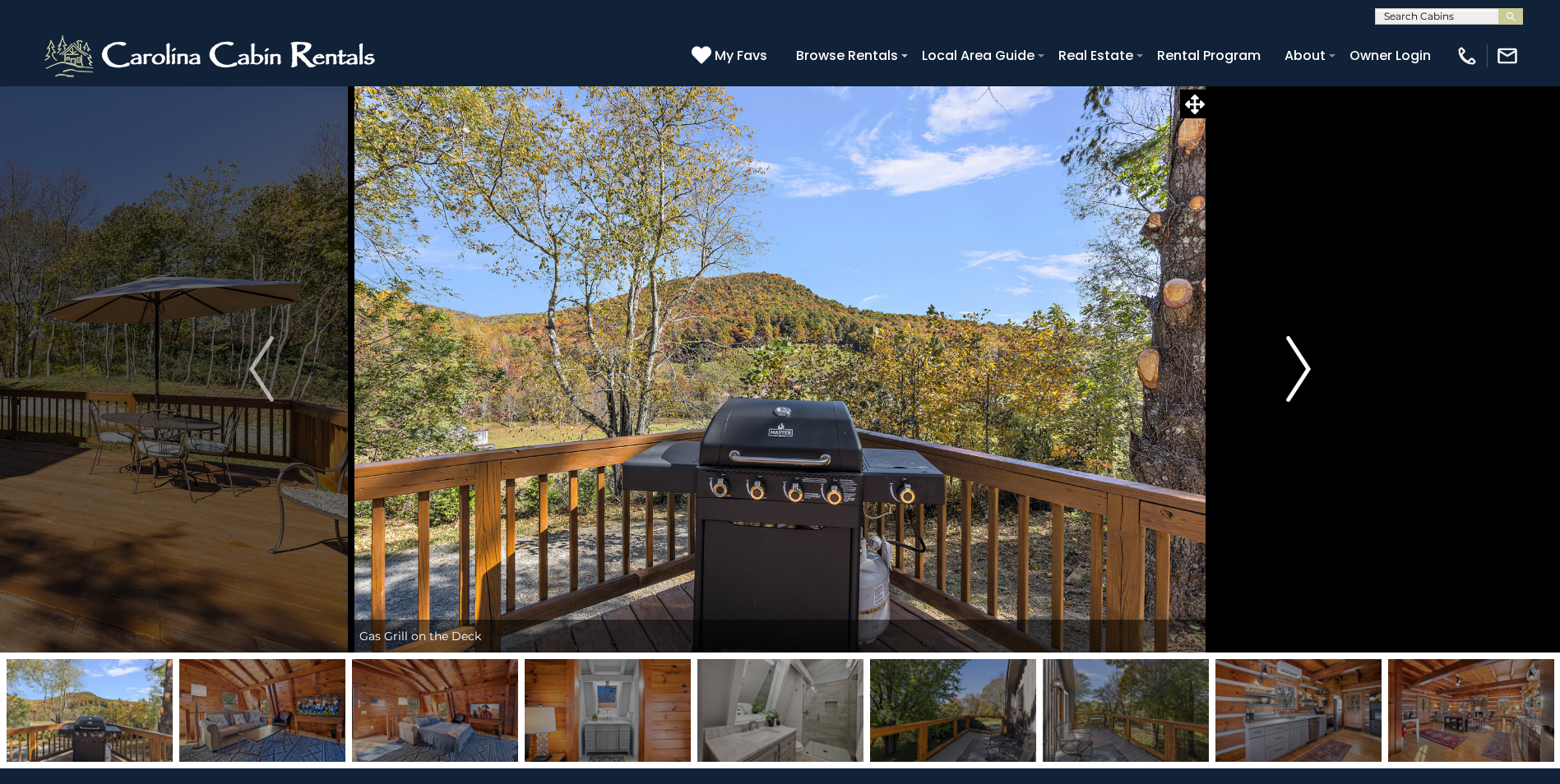
click at [1295, 378] on img "Next" at bounding box center [1298, 369] width 25 height 66
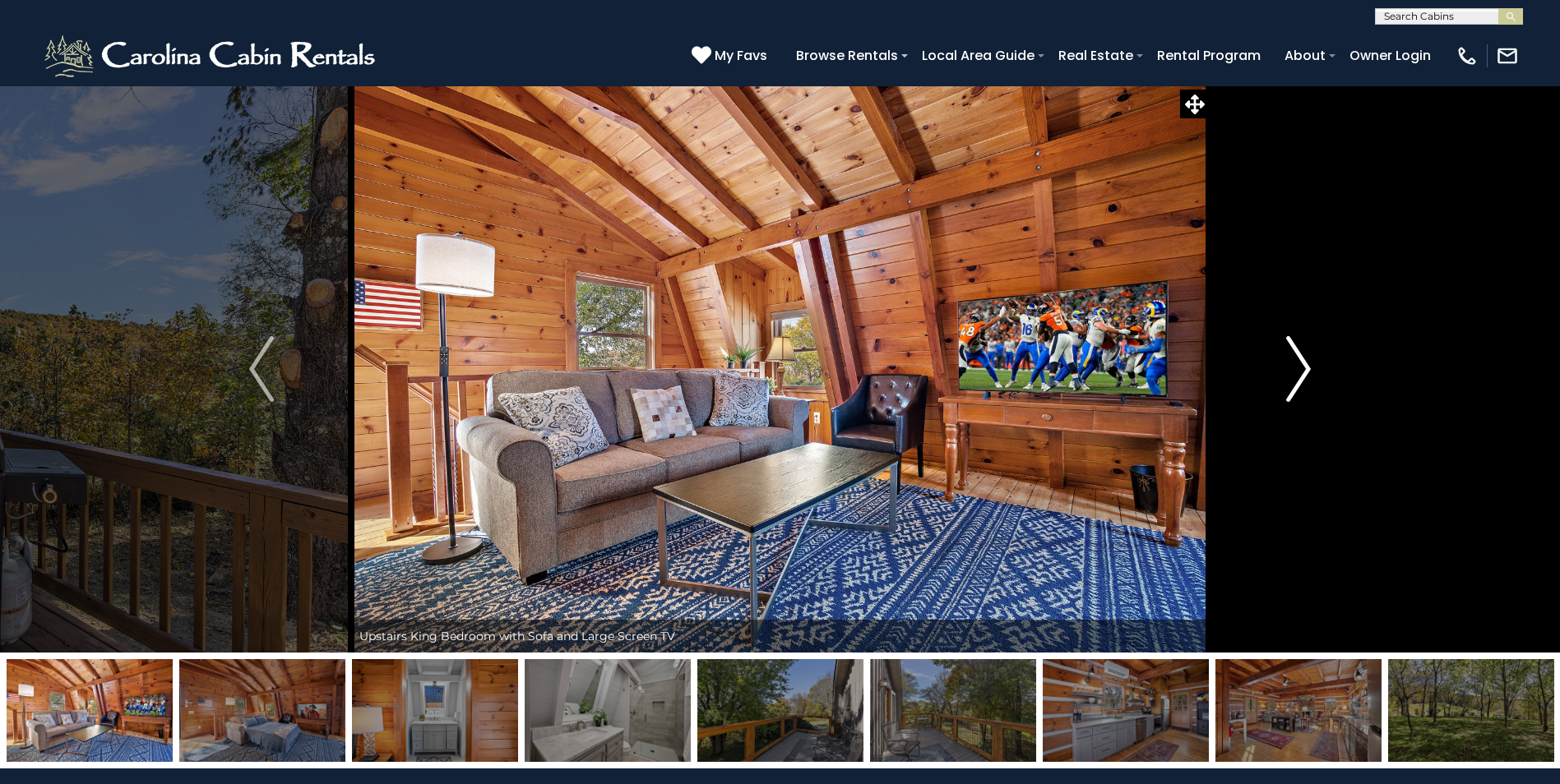
click at [1295, 378] on img "Next" at bounding box center [1298, 369] width 25 height 66
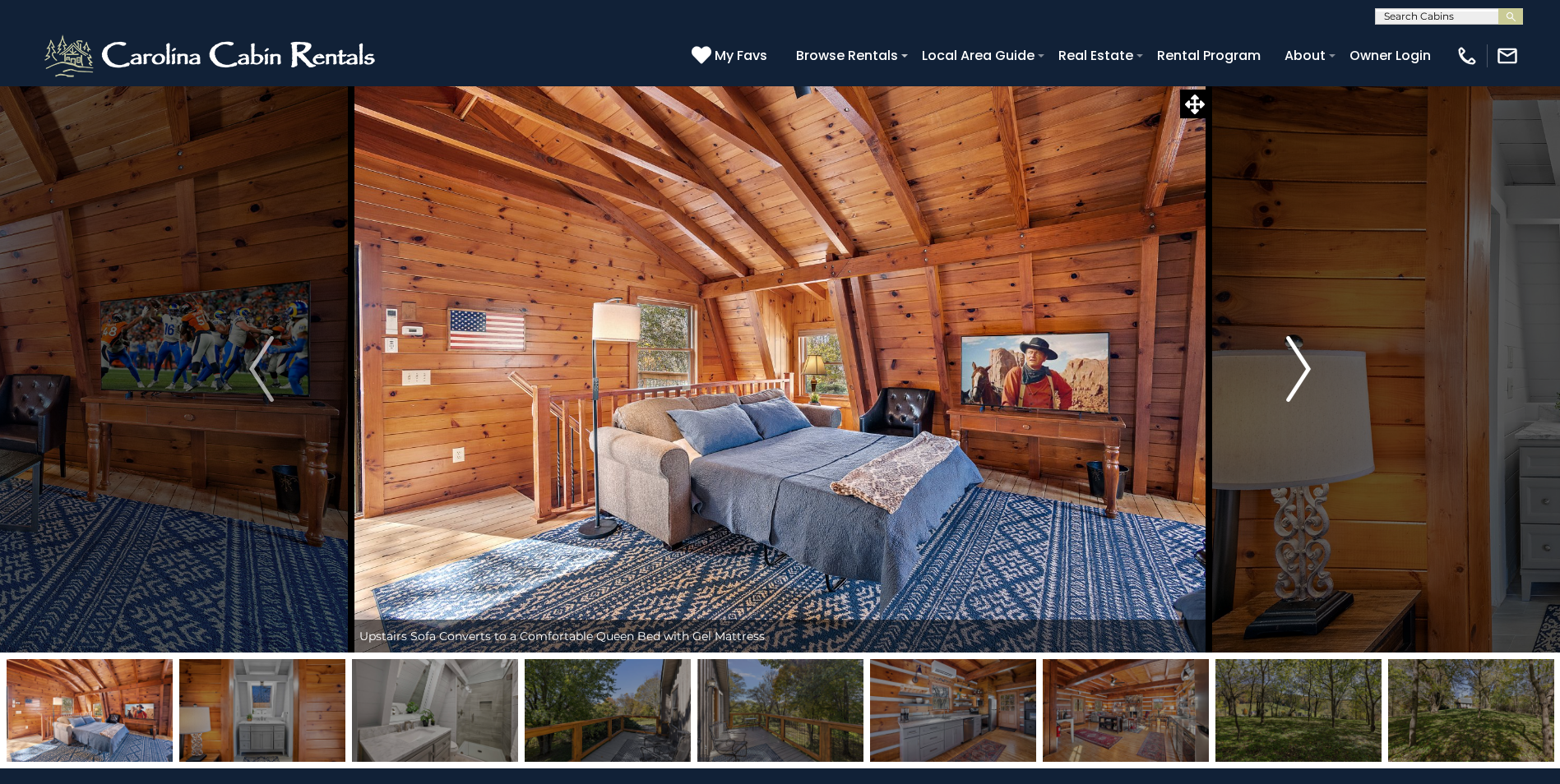
click at [1295, 378] on img "Next" at bounding box center [1298, 369] width 25 height 66
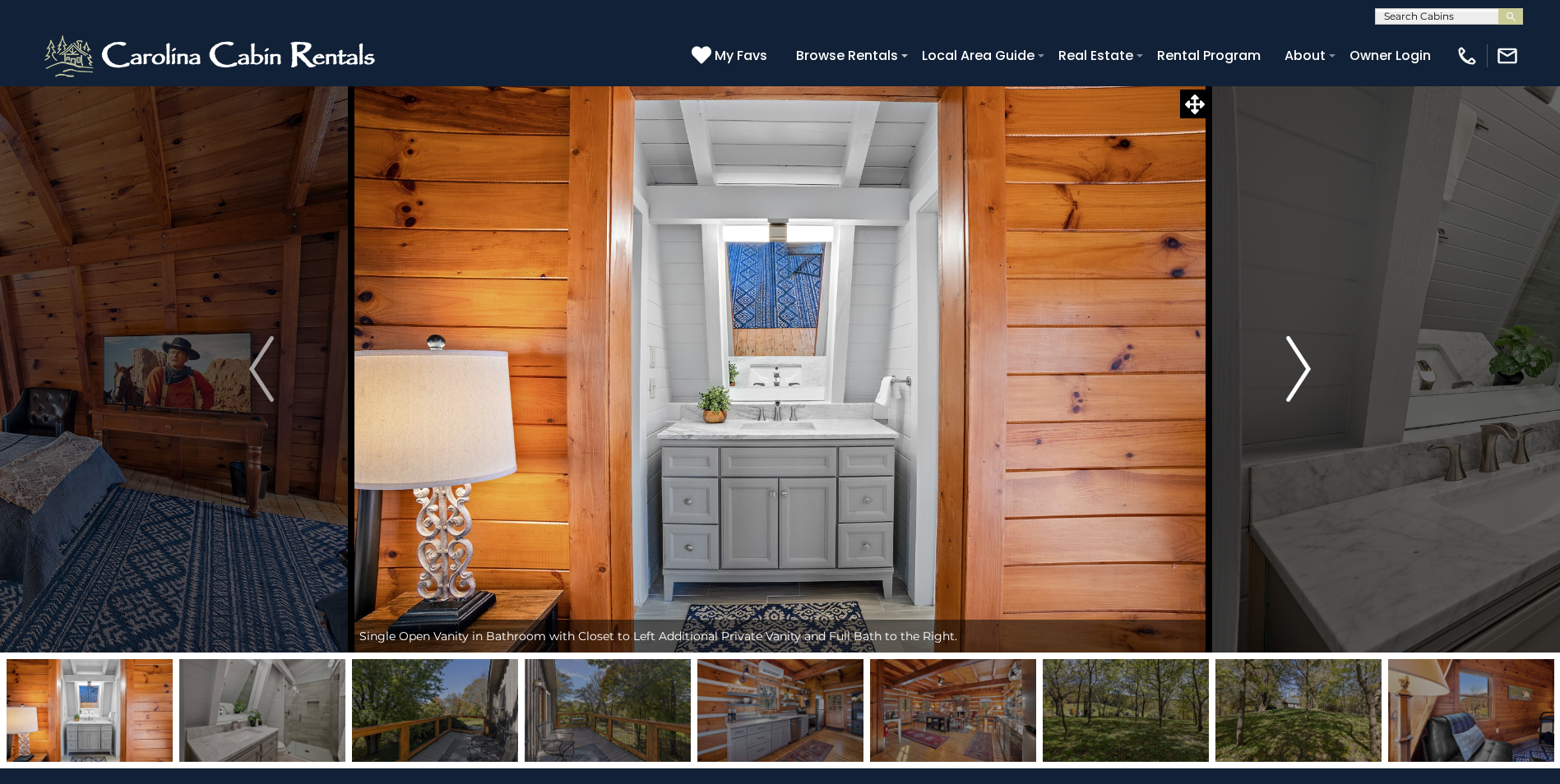
click at [1295, 378] on img "Next" at bounding box center [1298, 369] width 25 height 66
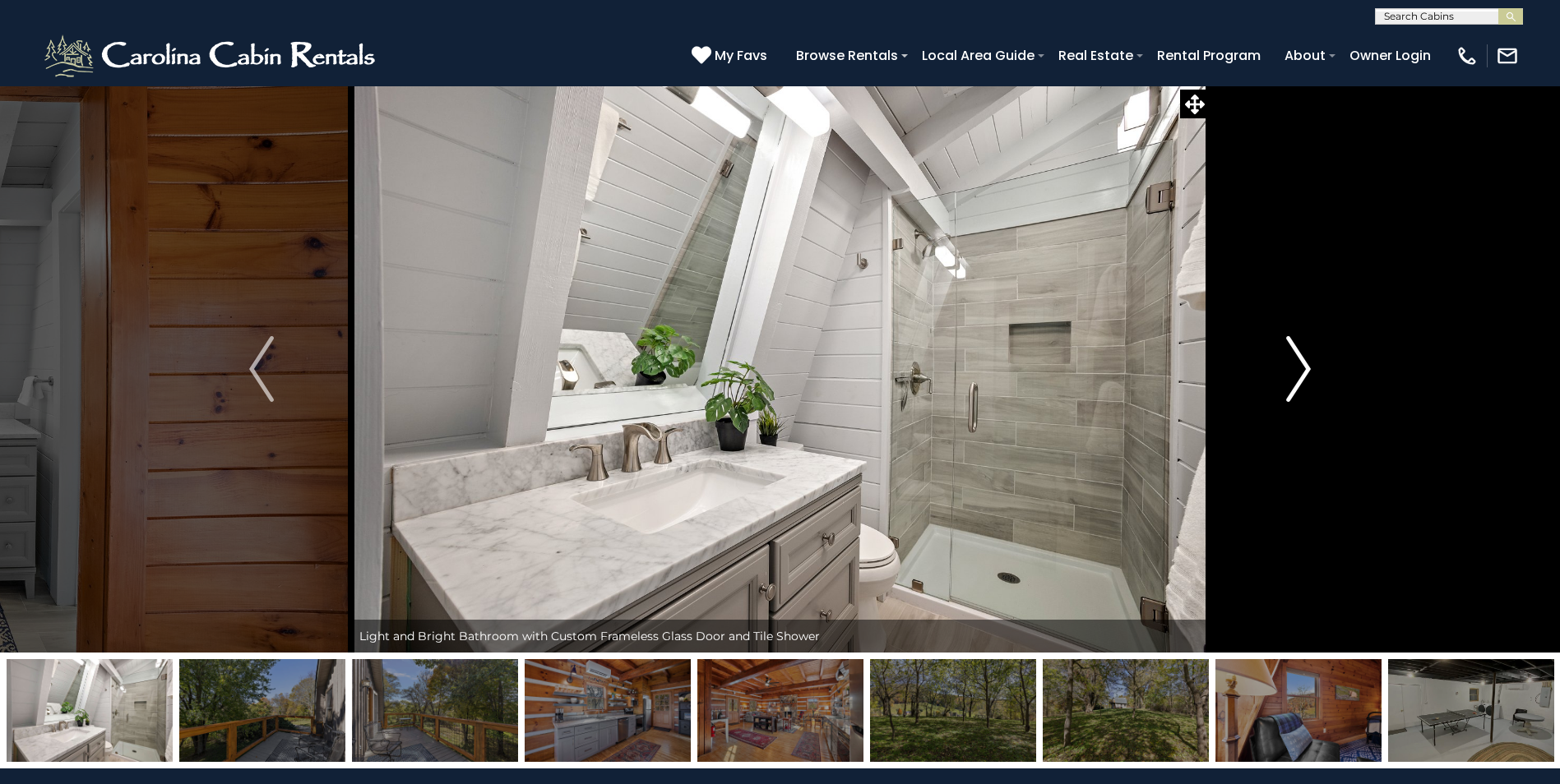
click at [1295, 378] on img "Next" at bounding box center [1298, 369] width 25 height 66
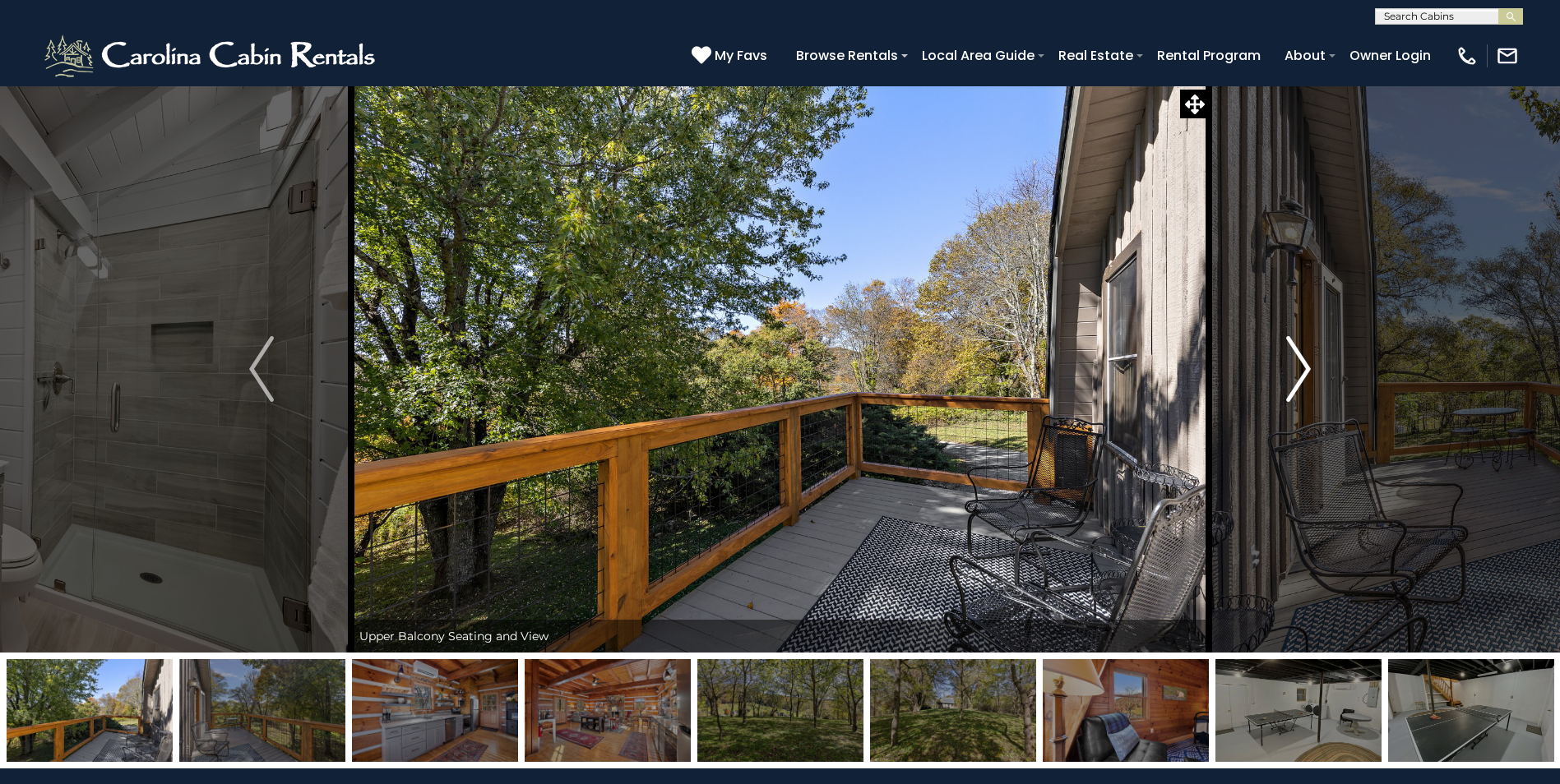
click at [1295, 378] on img "Next" at bounding box center [1298, 369] width 25 height 66
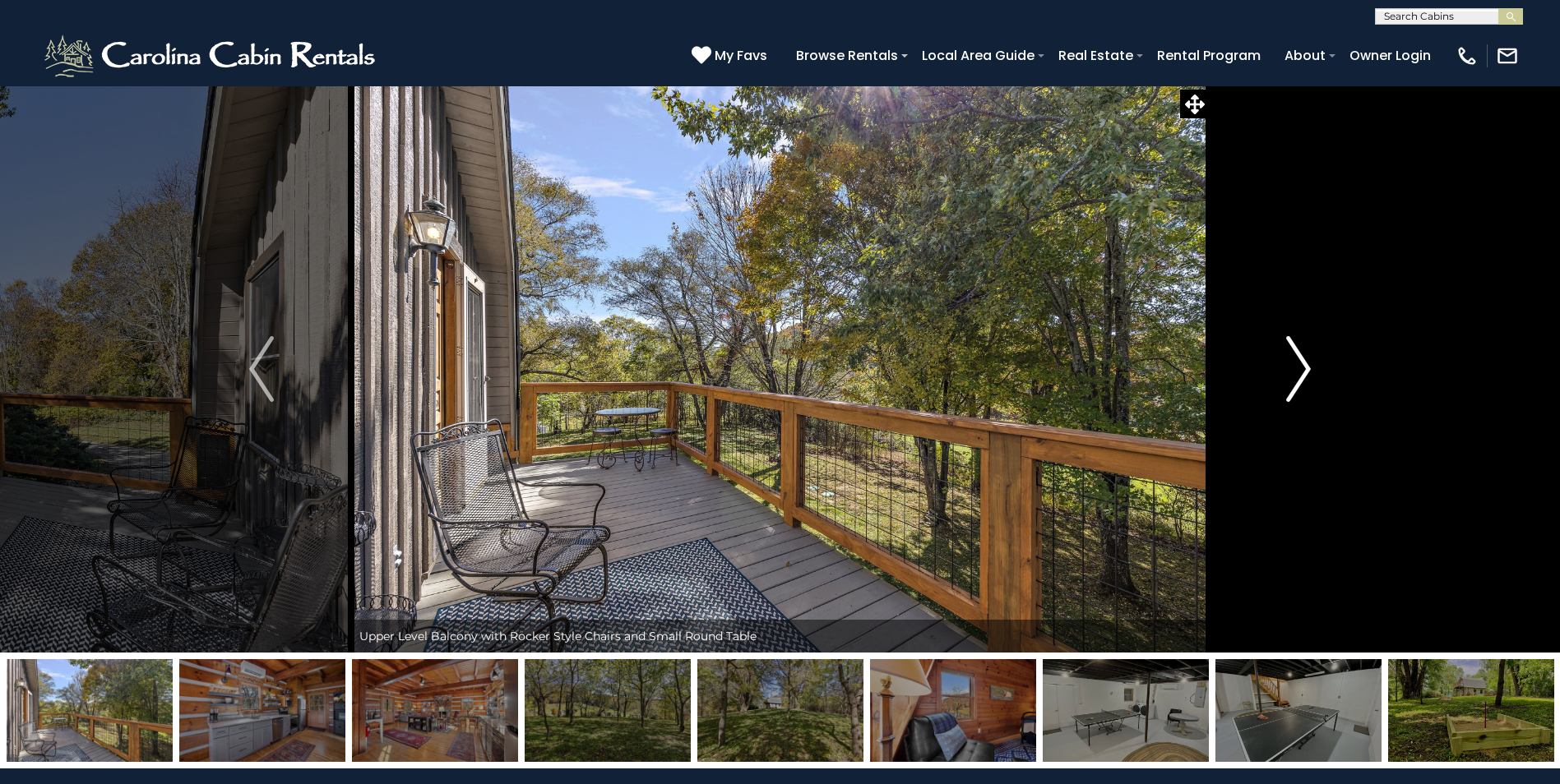
click at [1295, 378] on img "Next" at bounding box center [1298, 369] width 25 height 66
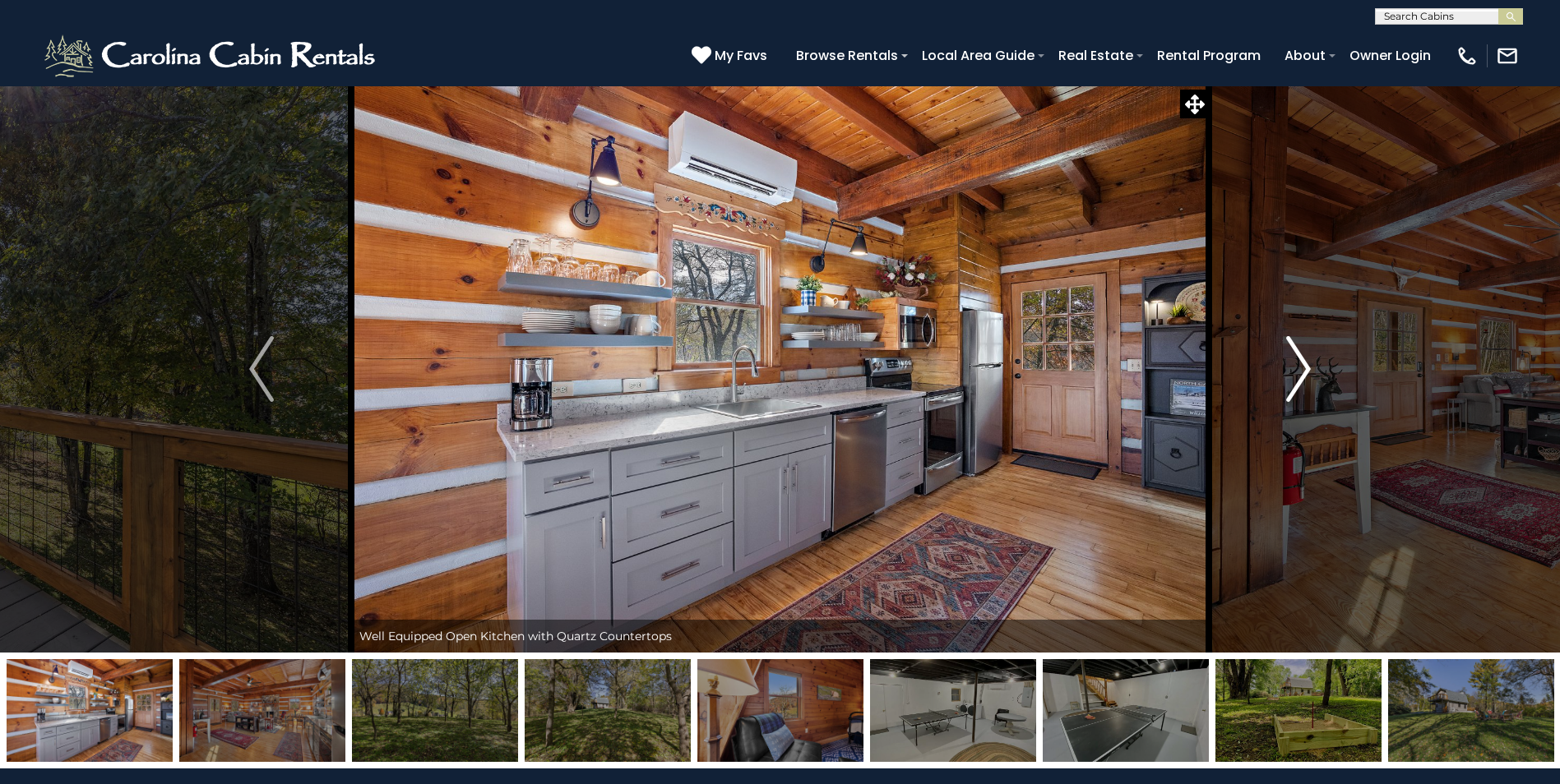
click at [1295, 378] on img "Next" at bounding box center [1298, 369] width 25 height 66
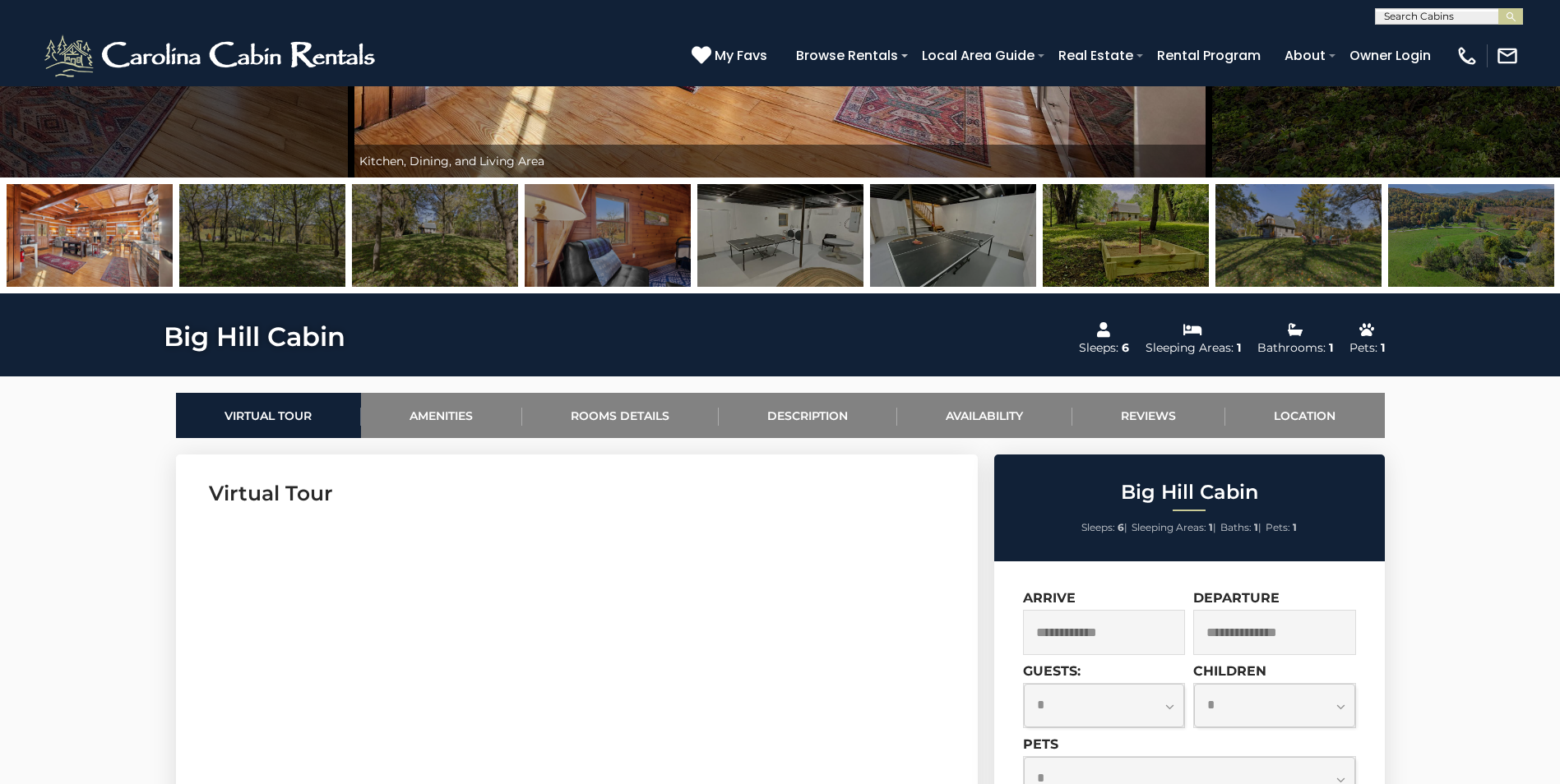
scroll to position [493, 0]
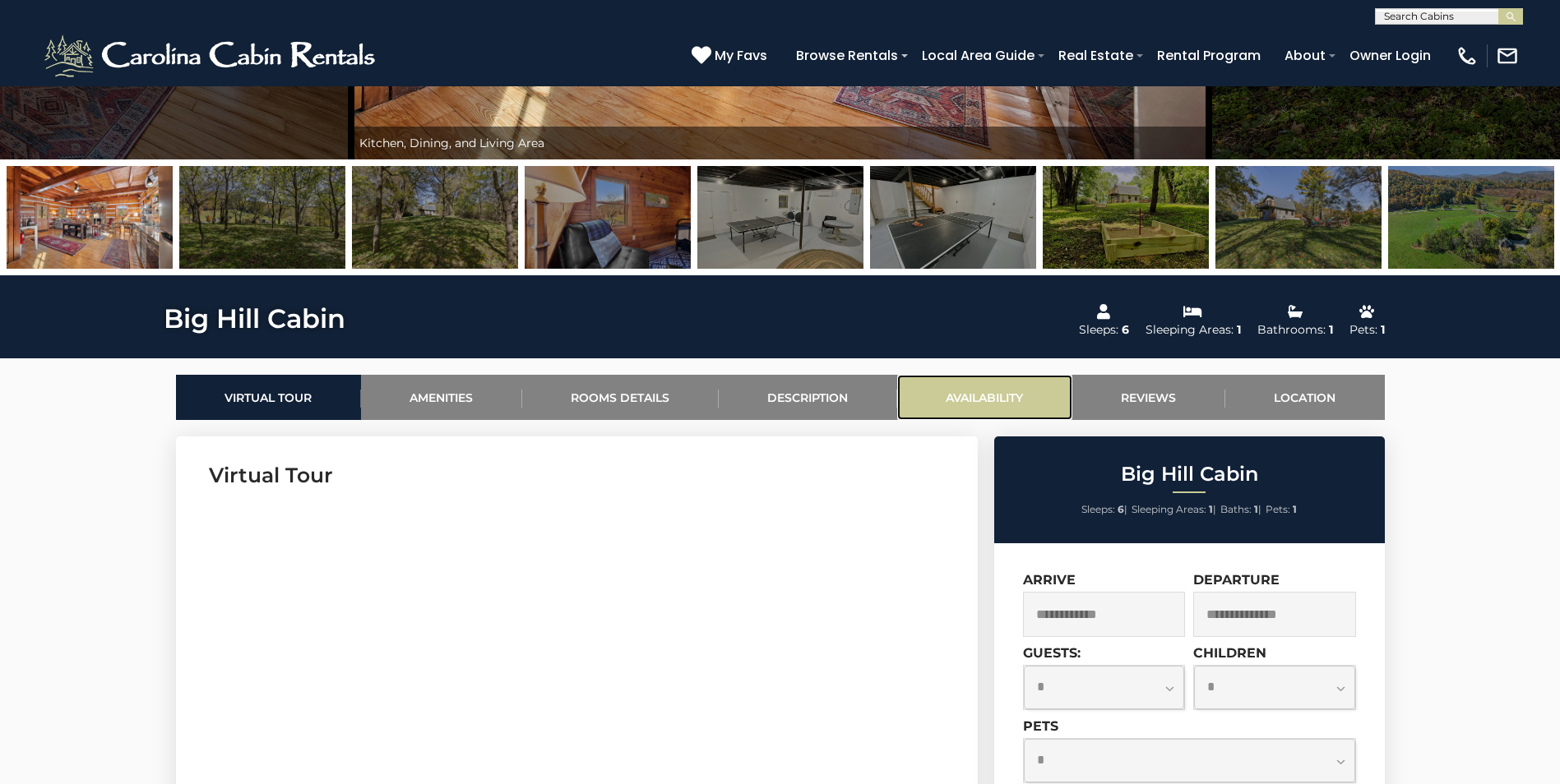
click at [990, 399] on link "Availability" at bounding box center [985, 397] width 175 height 45
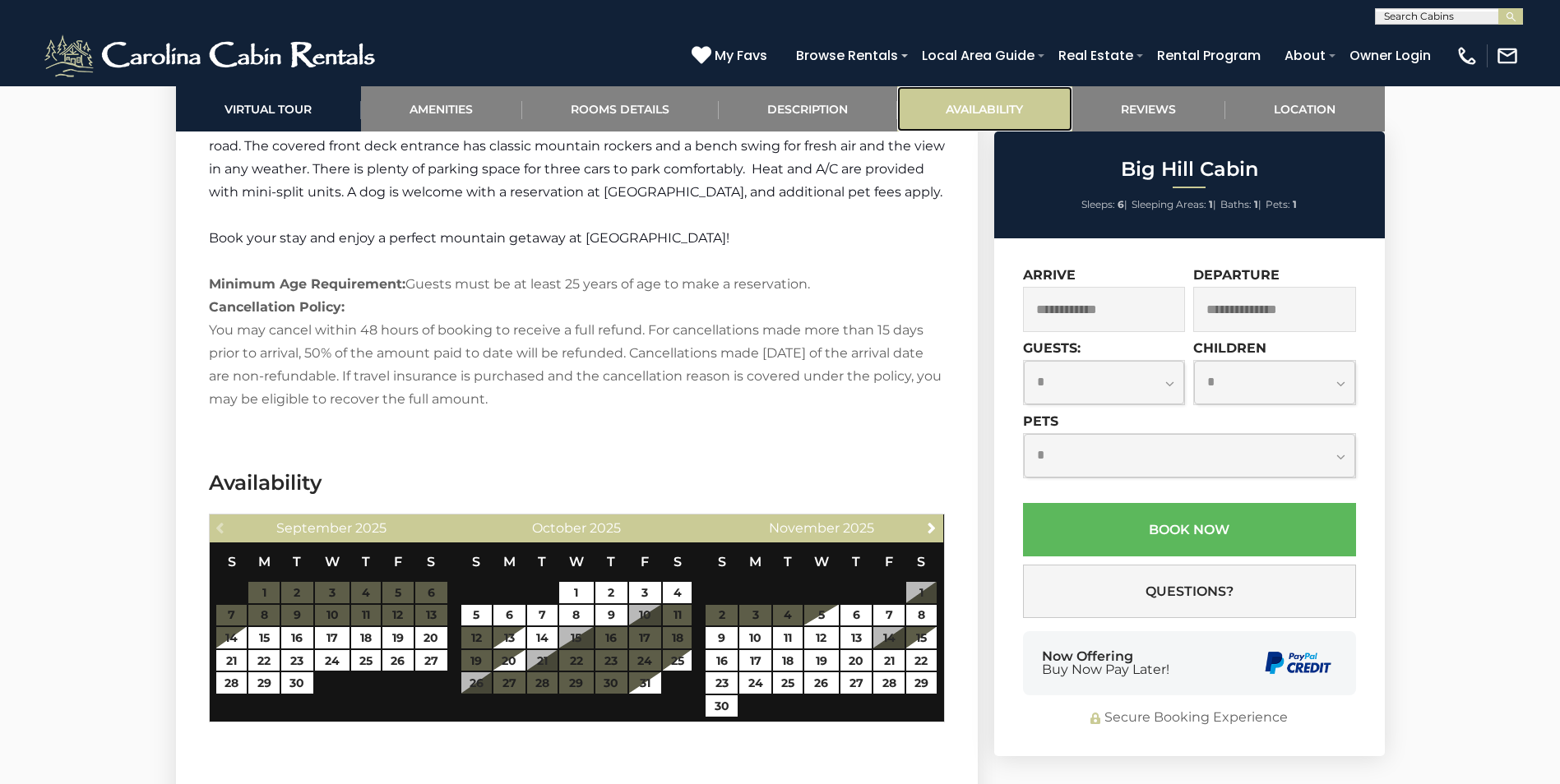
scroll to position [3117, 0]
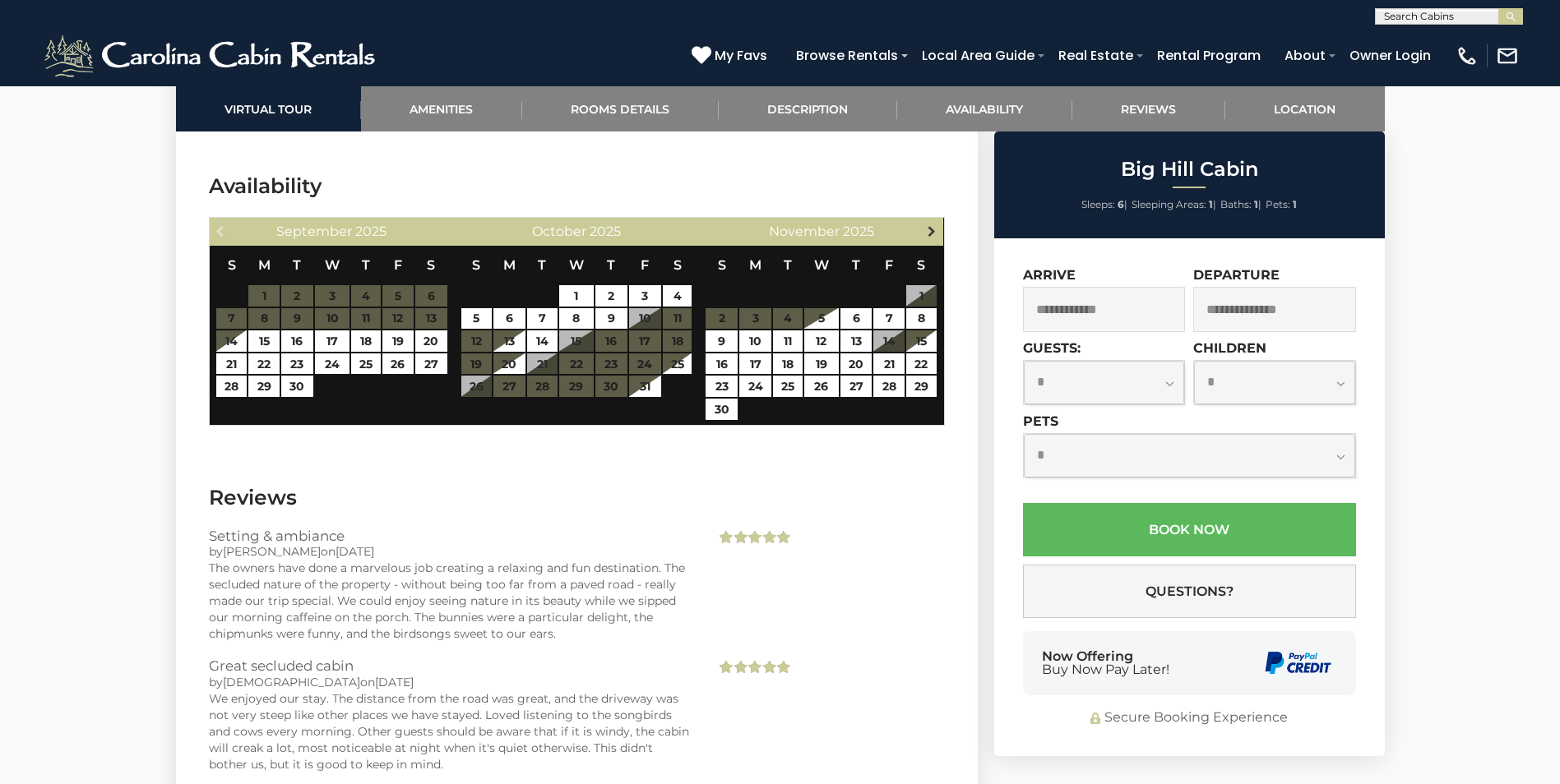
click at [928, 224] on span "Next" at bounding box center [931, 230] width 13 height 13
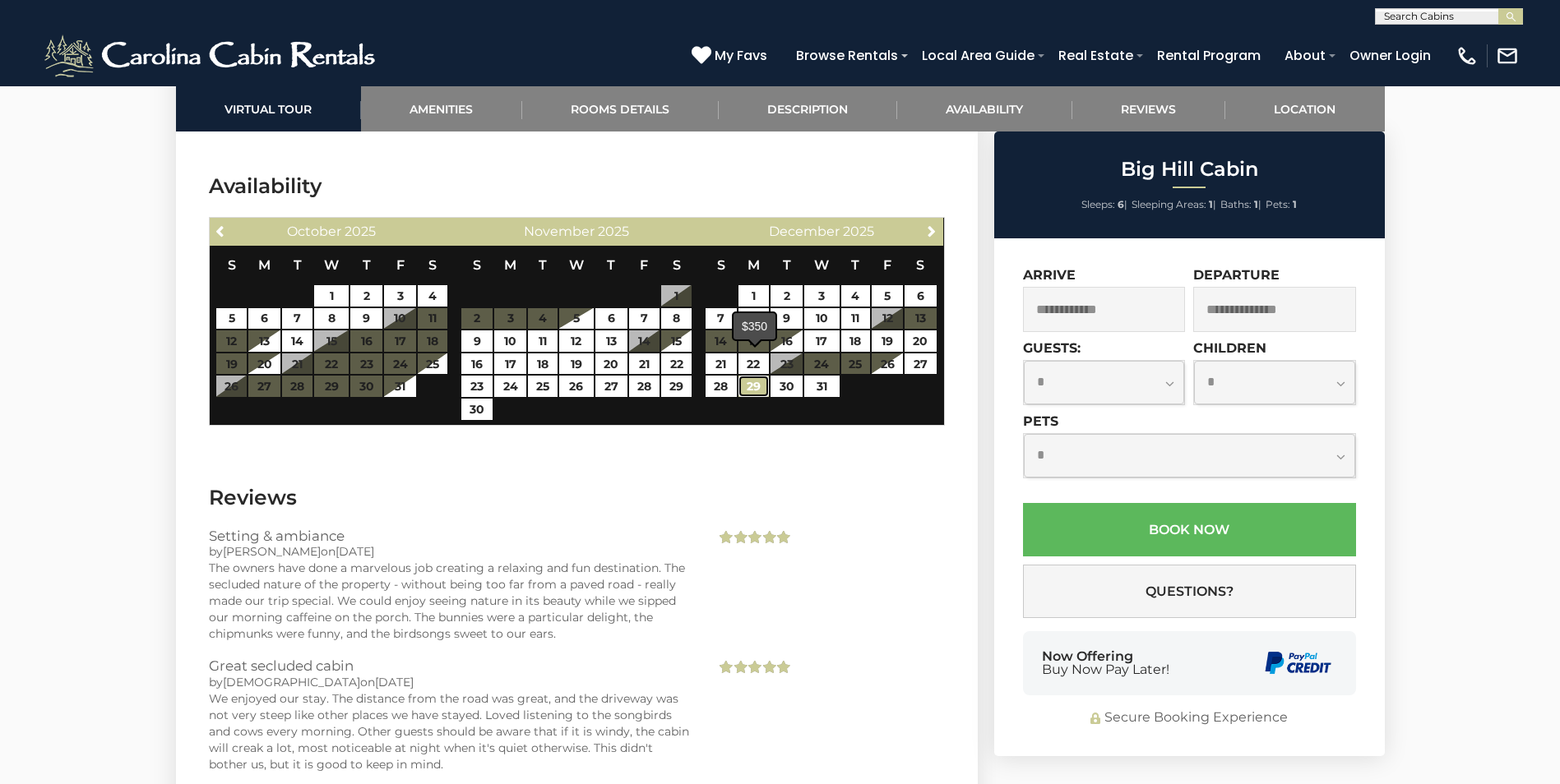
click at [748, 375] on link "29" at bounding box center [754, 385] width 31 height 21
type input "**********"
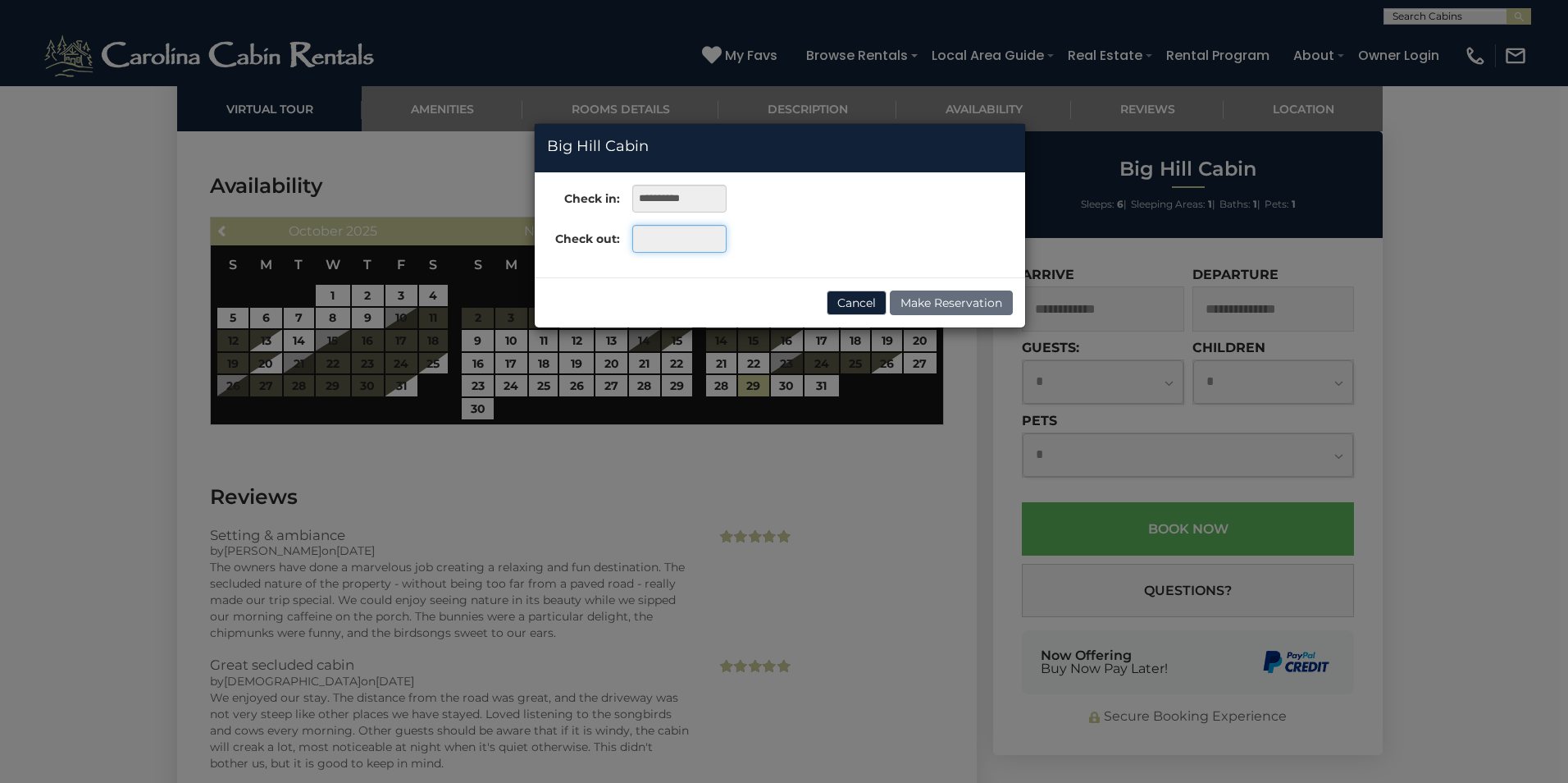
click at [702, 239] on input "text" at bounding box center [679, 238] width 94 height 28
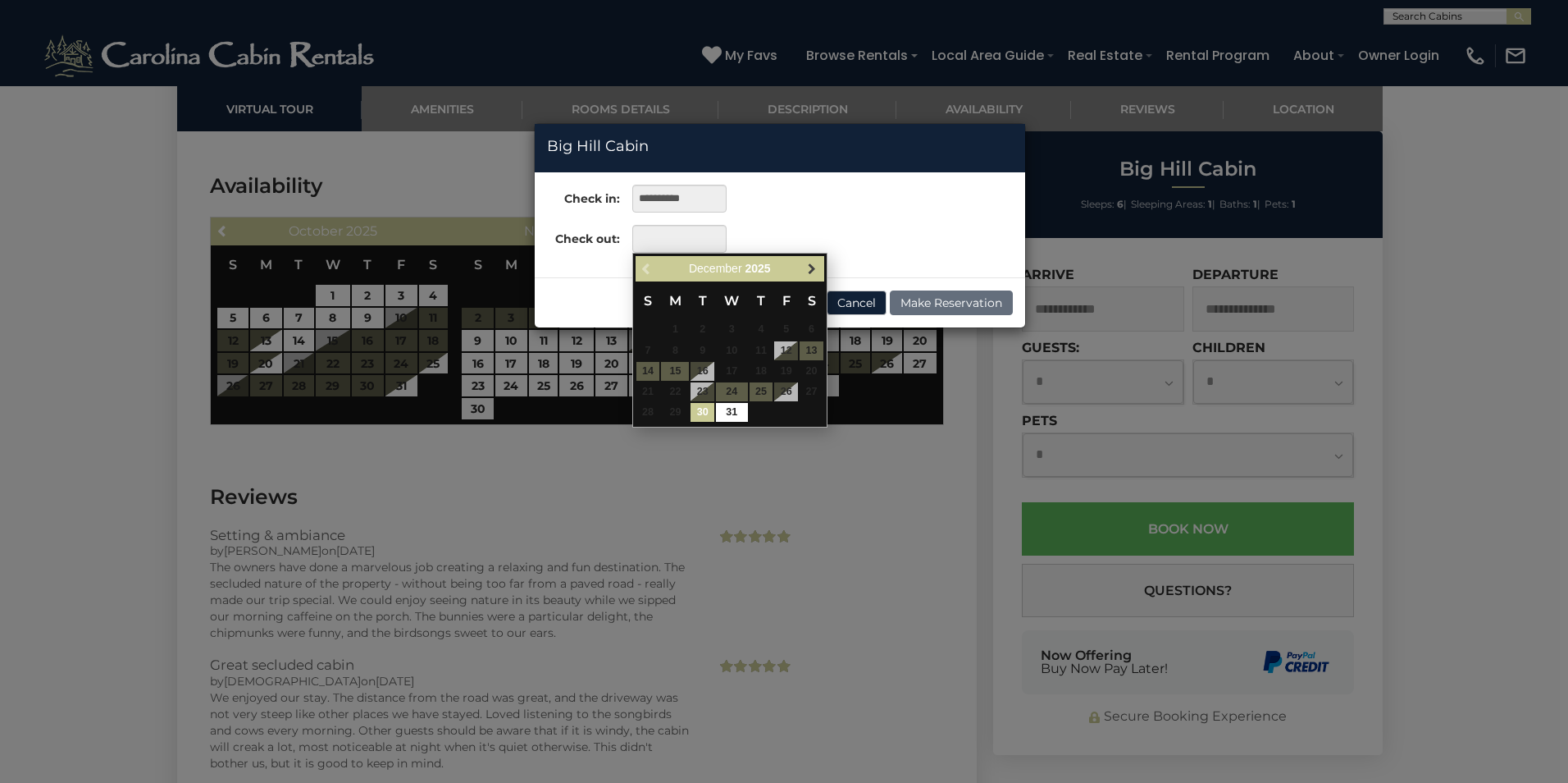
click at [812, 267] on span "Next" at bounding box center [811, 267] width 13 height 13
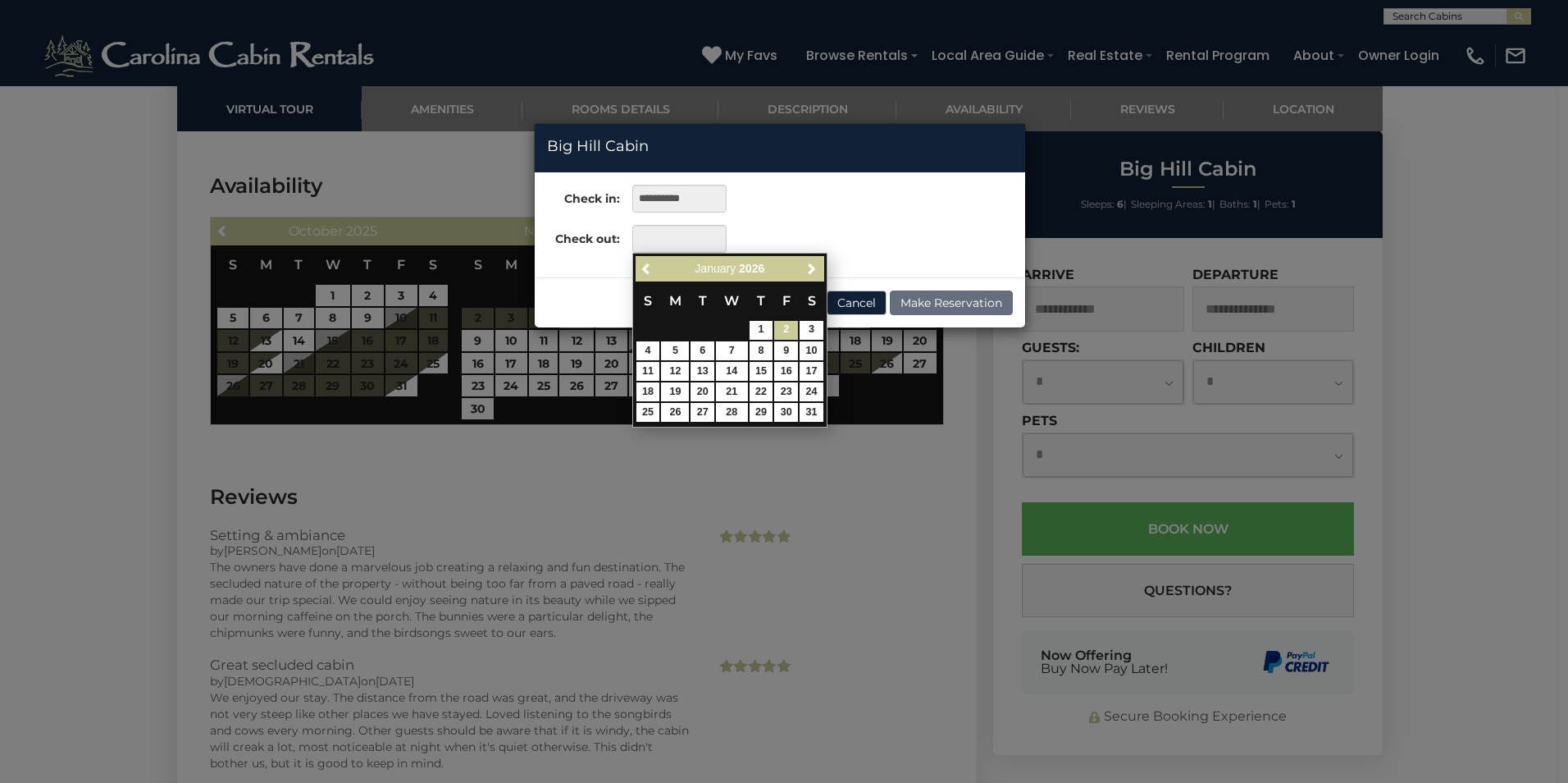
click at [788, 326] on link "2" at bounding box center [786, 330] width 24 height 19
type input "**********"
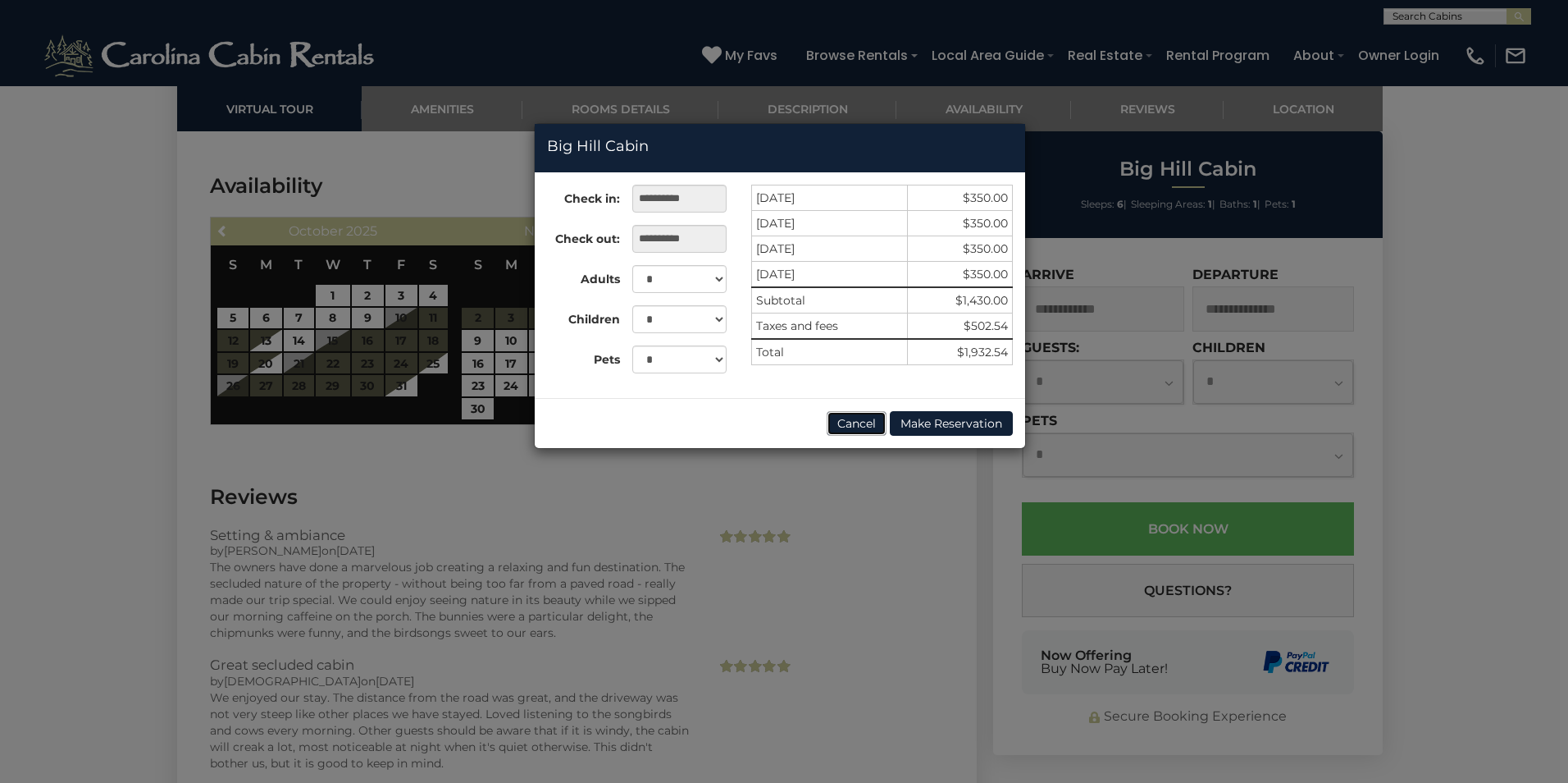
click at [862, 419] on button "Cancel" at bounding box center [856, 423] width 60 height 25
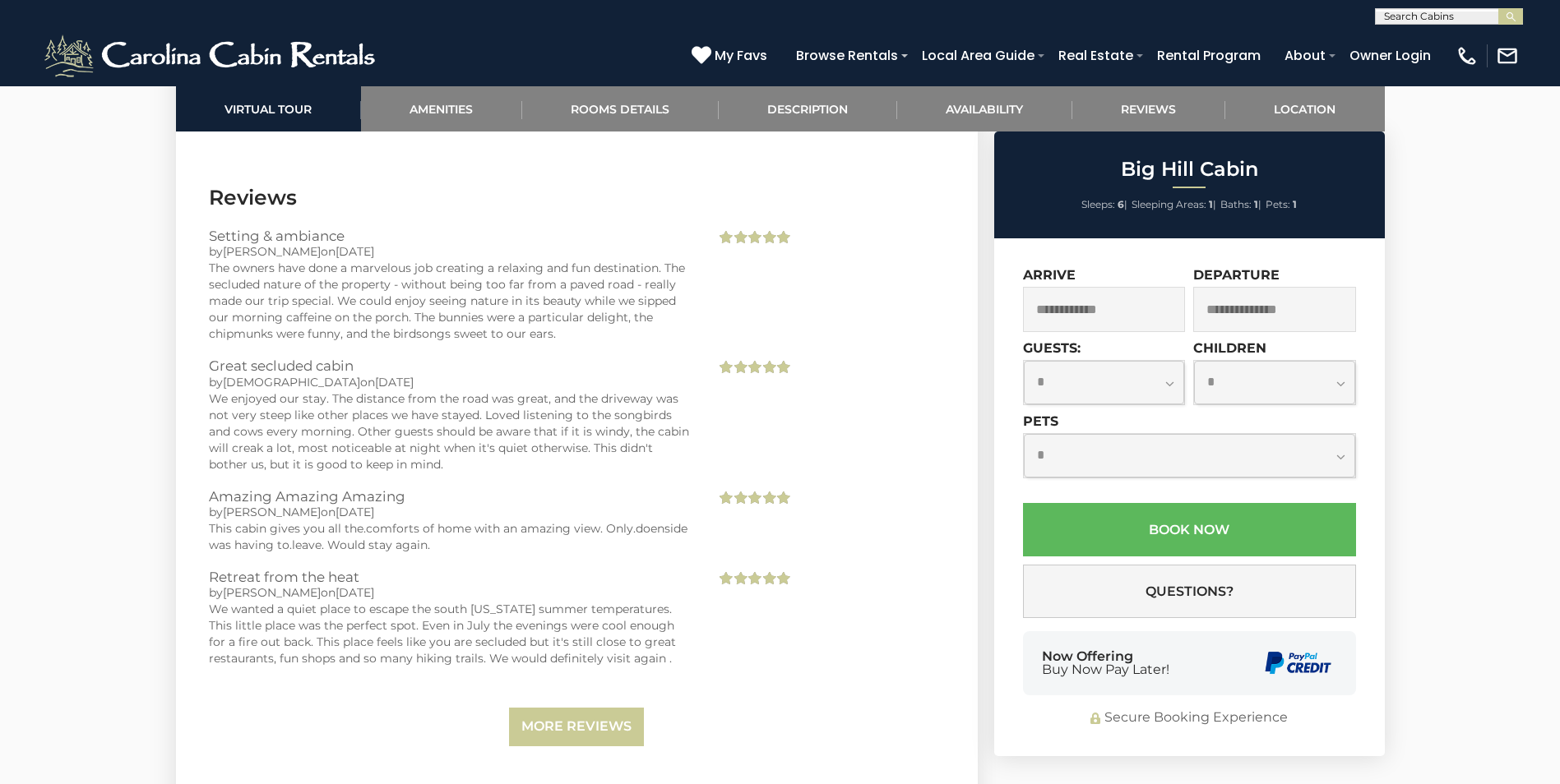
scroll to position [3446, 0]
